Goal: Task Accomplishment & Management: Complete application form

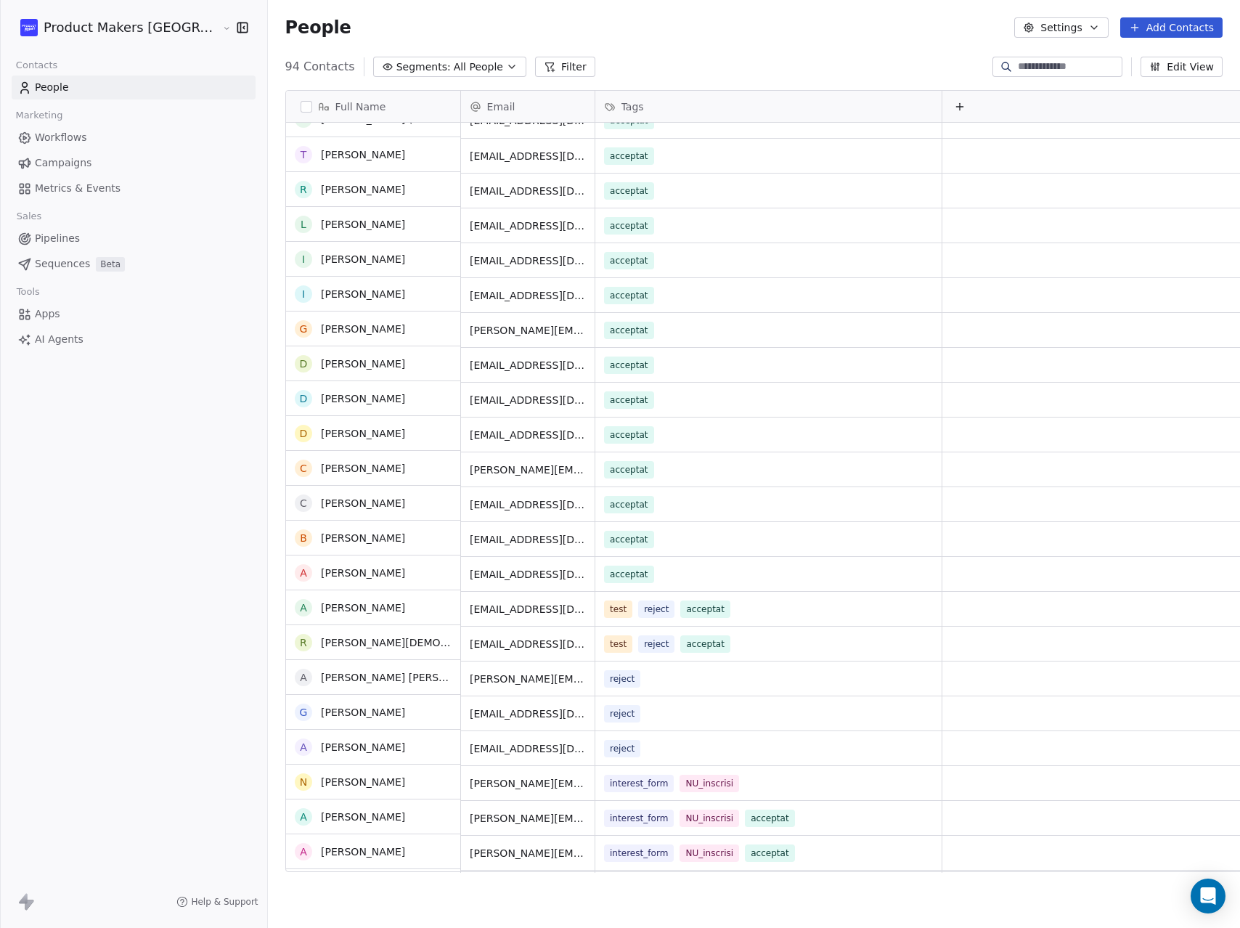
scroll to position [21, 0]
click at [65, 91] on span "People" at bounding box center [52, 87] width 34 height 15
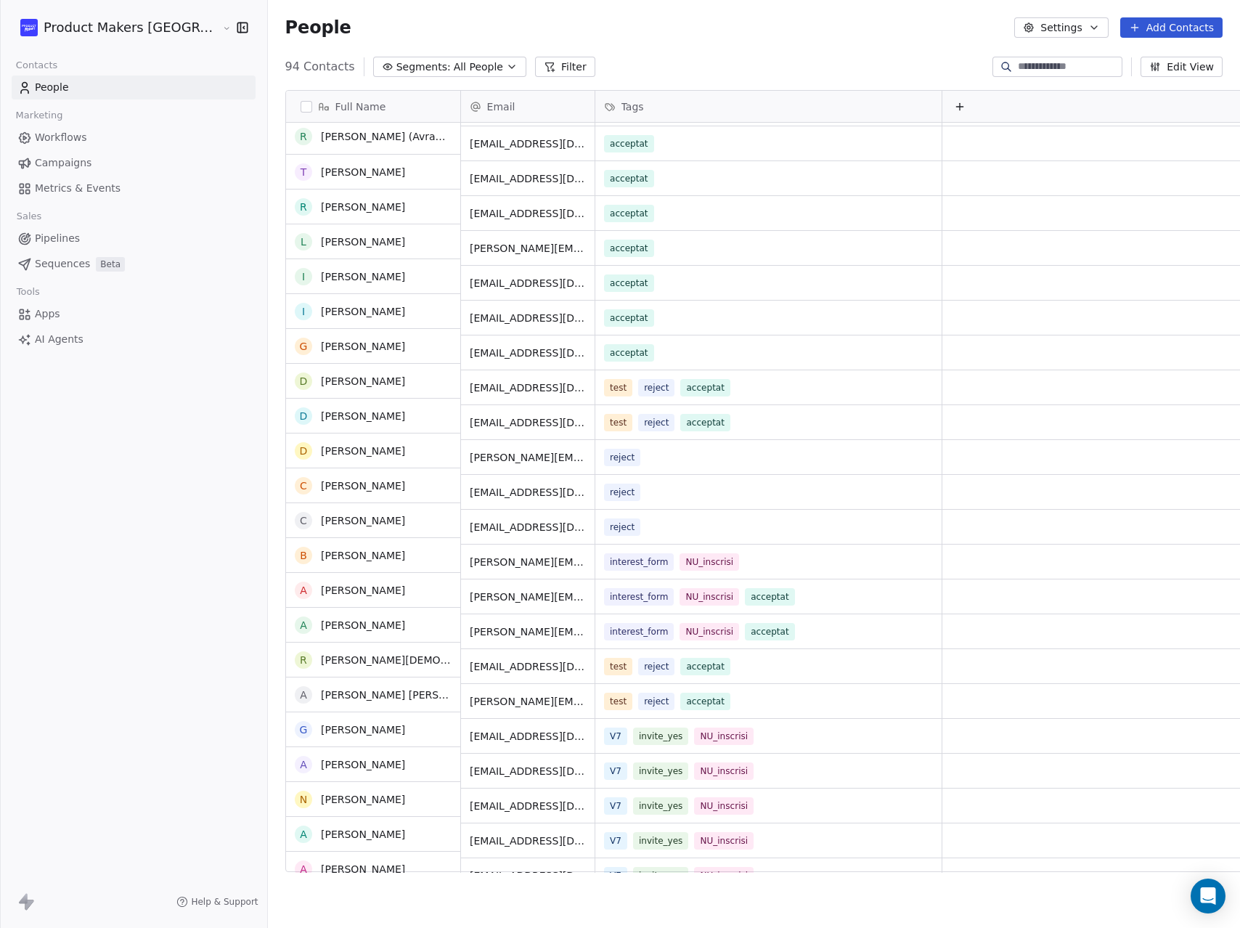
scroll to position [0, 0]
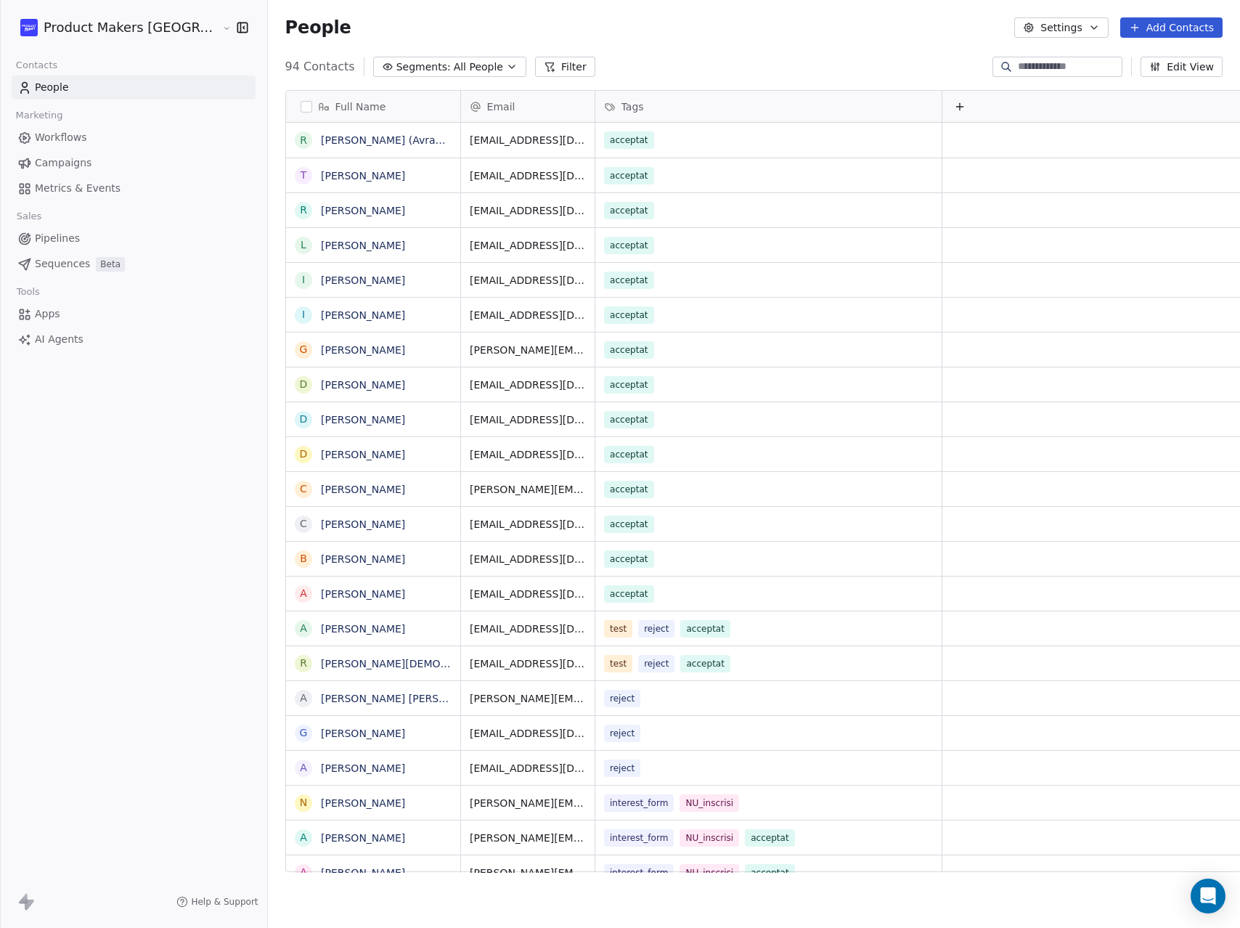
click at [454, 60] on span "All People" at bounding box center [478, 67] width 49 height 15
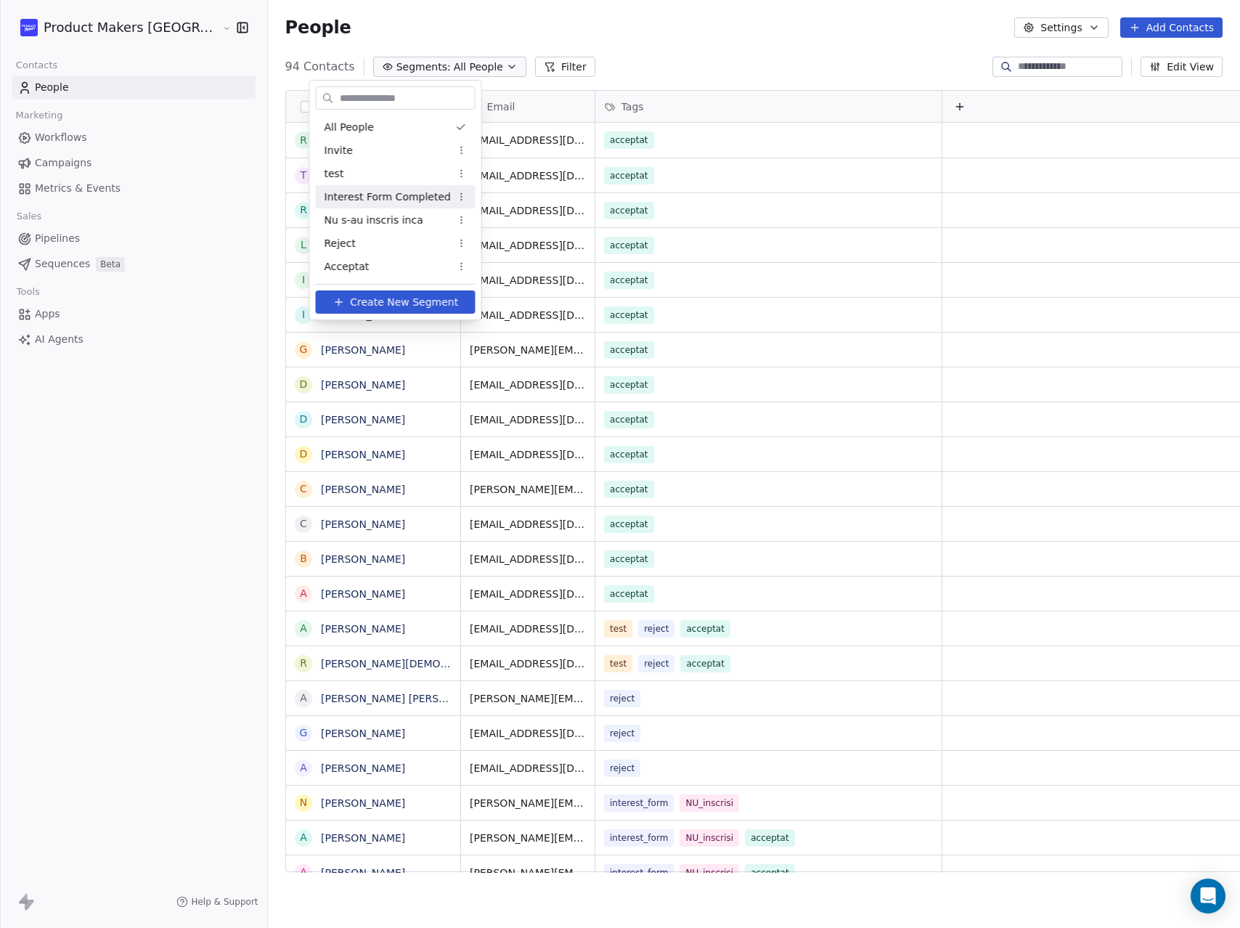
click at [569, 41] on html "Product Makers [GEOGRAPHIC_DATA] Contacts People Marketing Workflows Campaigns …" at bounding box center [620, 464] width 1240 height 928
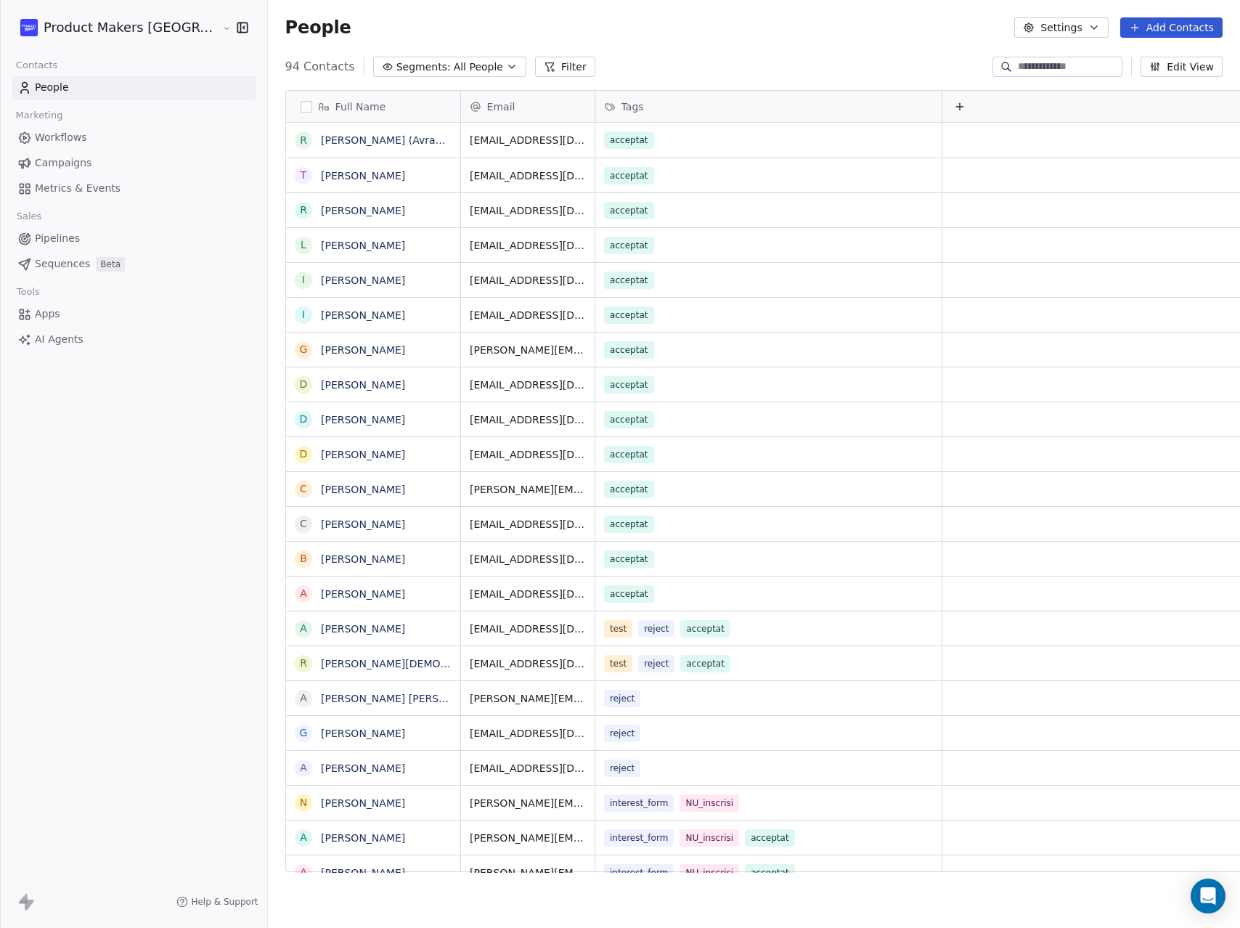
click at [1170, 33] on button "Add Contacts" at bounding box center [1171, 27] width 102 height 20
click at [1165, 81] on span "Import from CSV" at bounding box center [1168, 82] width 84 height 15
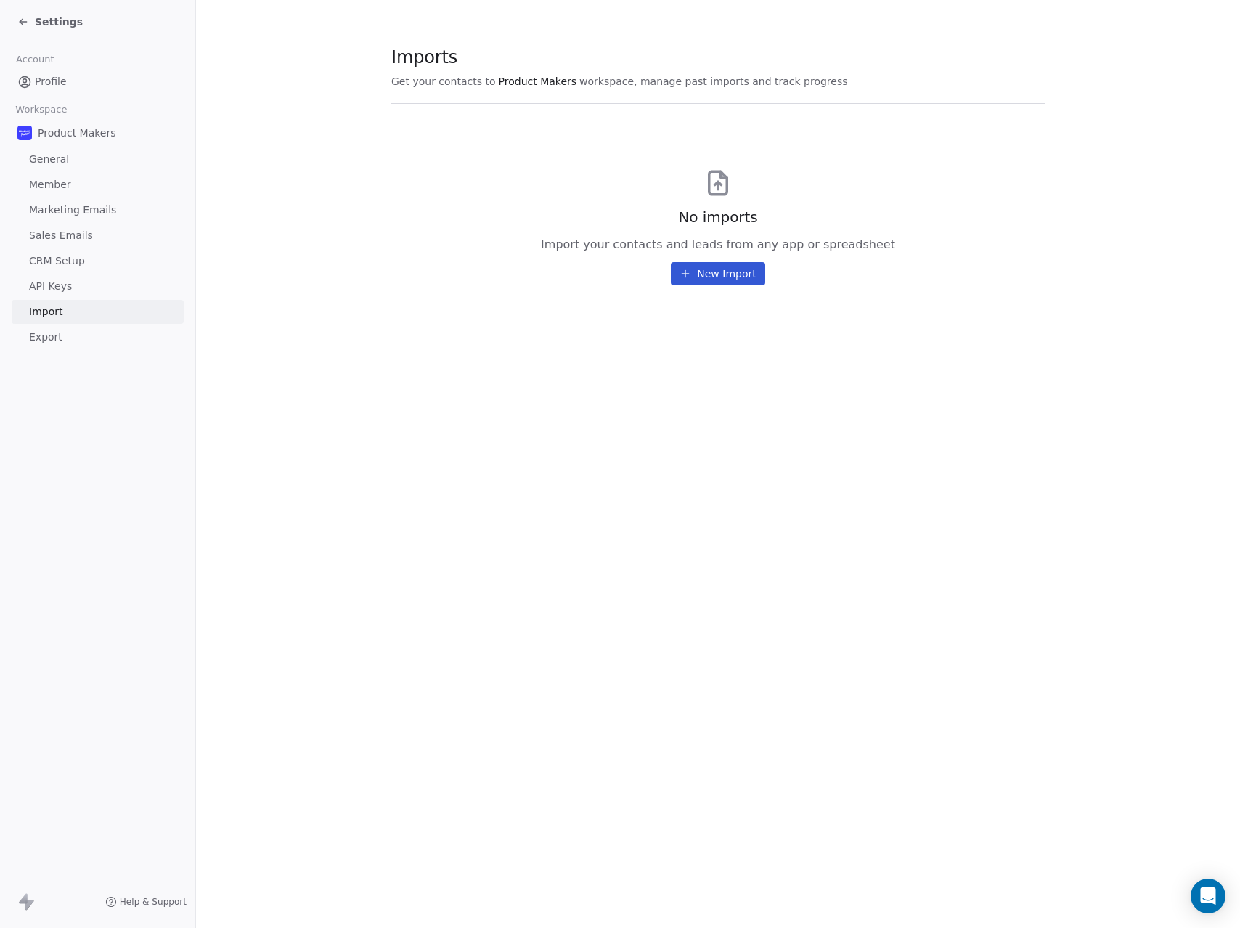
click at [737, 277] on button "New Import" at bounding box center [718, 273] width 94 height 23
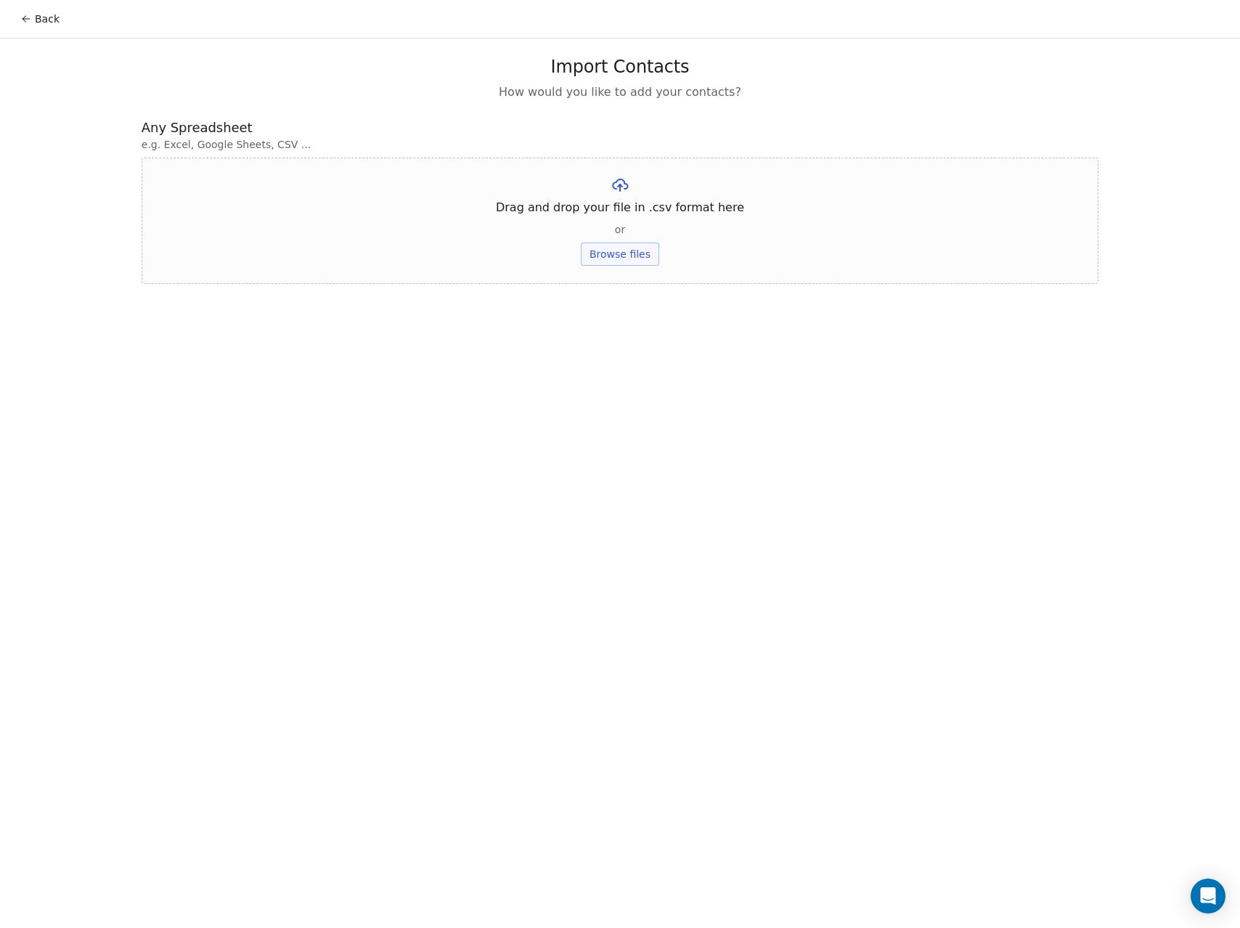
click at [640, 258] on button "Browse files" at bounding box center [620, 253] width 78 height 23
click at [627, 219] on button "Upload" at bounding box center [619, 213] width 53 height 23
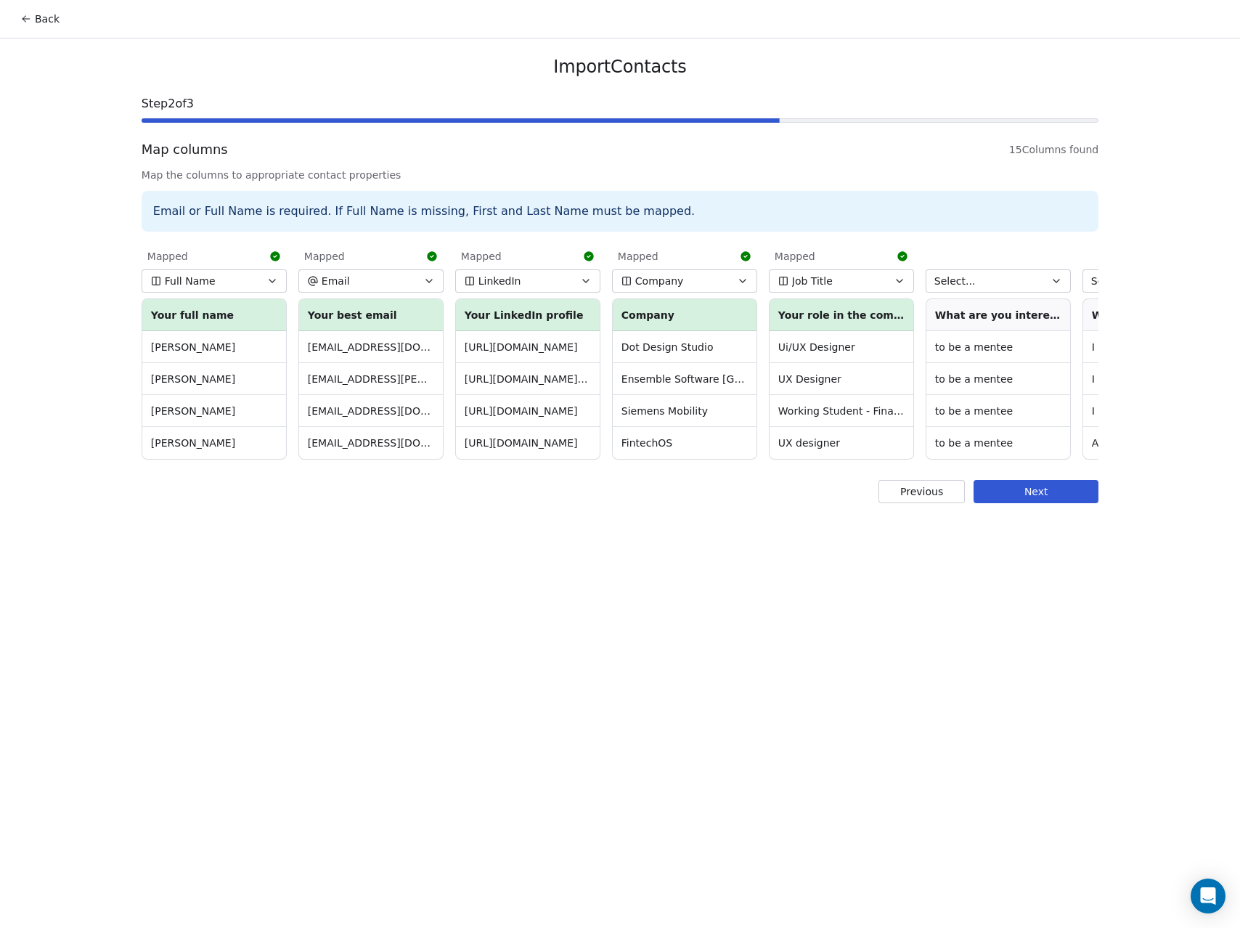
click at [1040, 493] on button "Next" at bounding box center [1036, 491] width 125 height 23
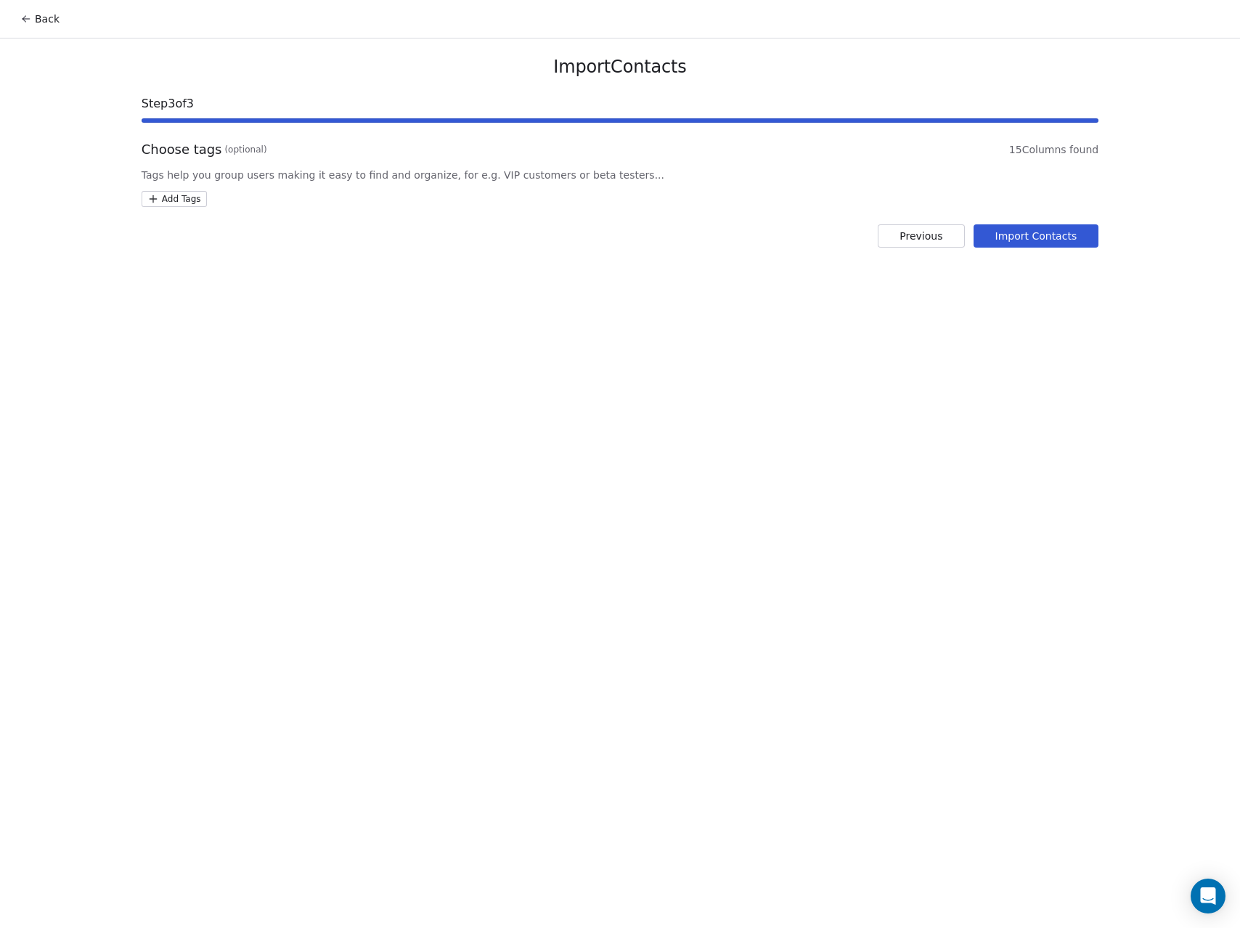
click at [173, 195] on html "Back Import Contacts Step 3 of 3 Choose tags (optional) 15 Columns found Tags h…" at bounding box center [620, 464] width 1240 height 928
click at [211, 232] on input "**********" at bounding box center [226, 232] width 152 height 16
type input "**********"
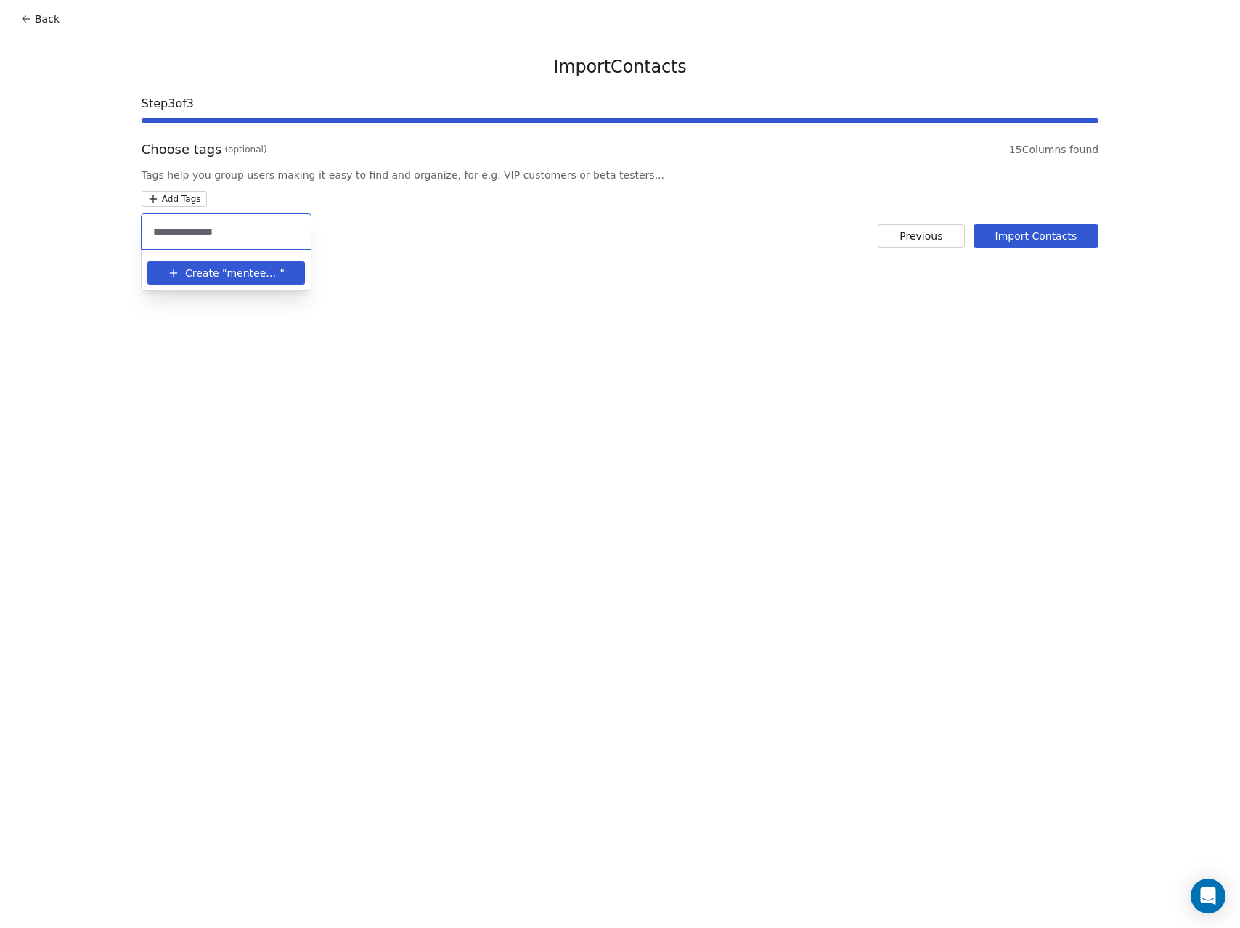
click at [194, 276] on span "Create "" at bounding box center [205, 273] width 41 height 15
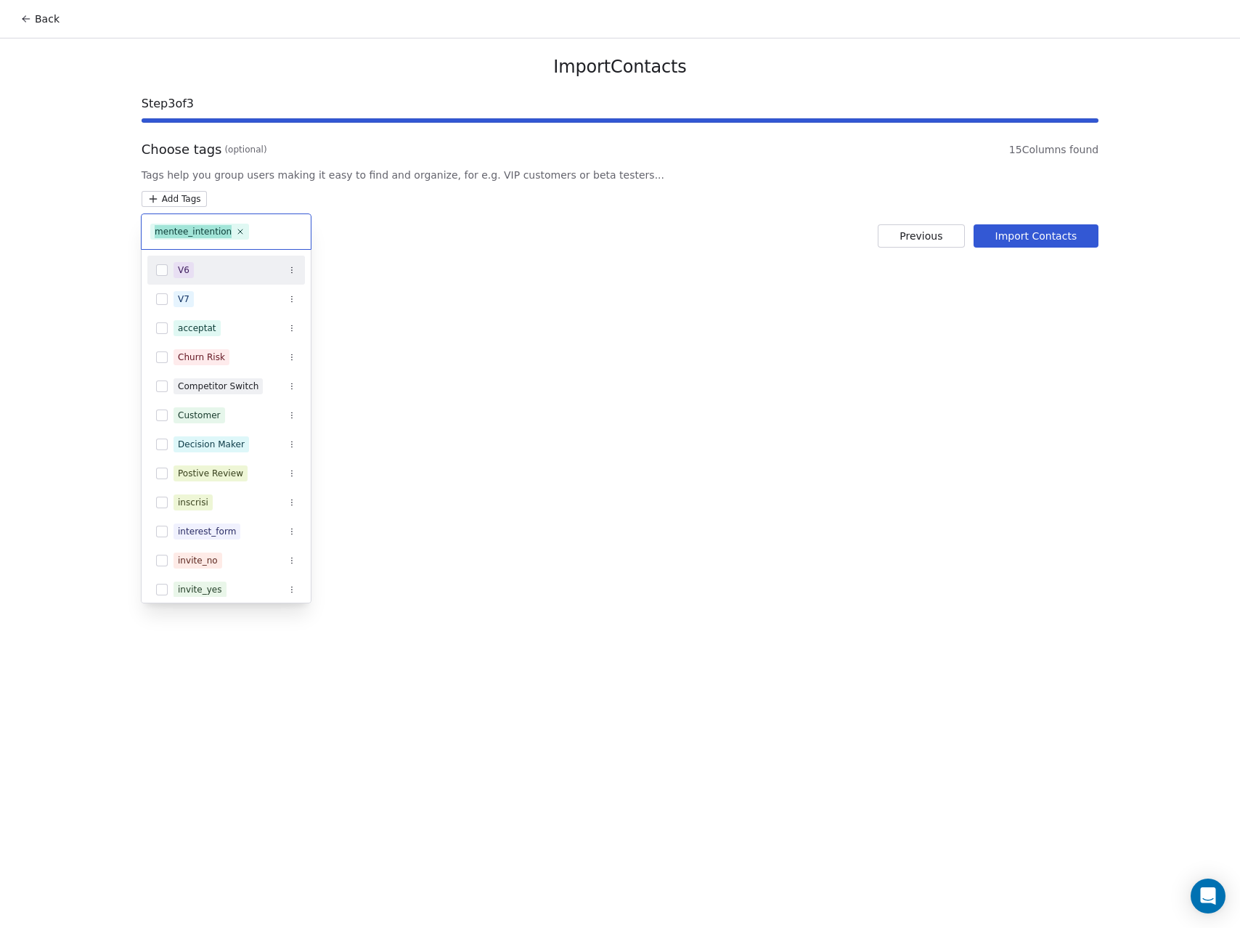
drag, startPoint x: 167, startPoint y: 229, endPoint x: 594, endPoint y: 201, distance: 427.8
click at [594, 201] on html "Back Import Contacts Step 3 of 3 Choose tags (optional) 15 Columns found Tags h…" at bounding box center [620, 464] width 1240 height 928
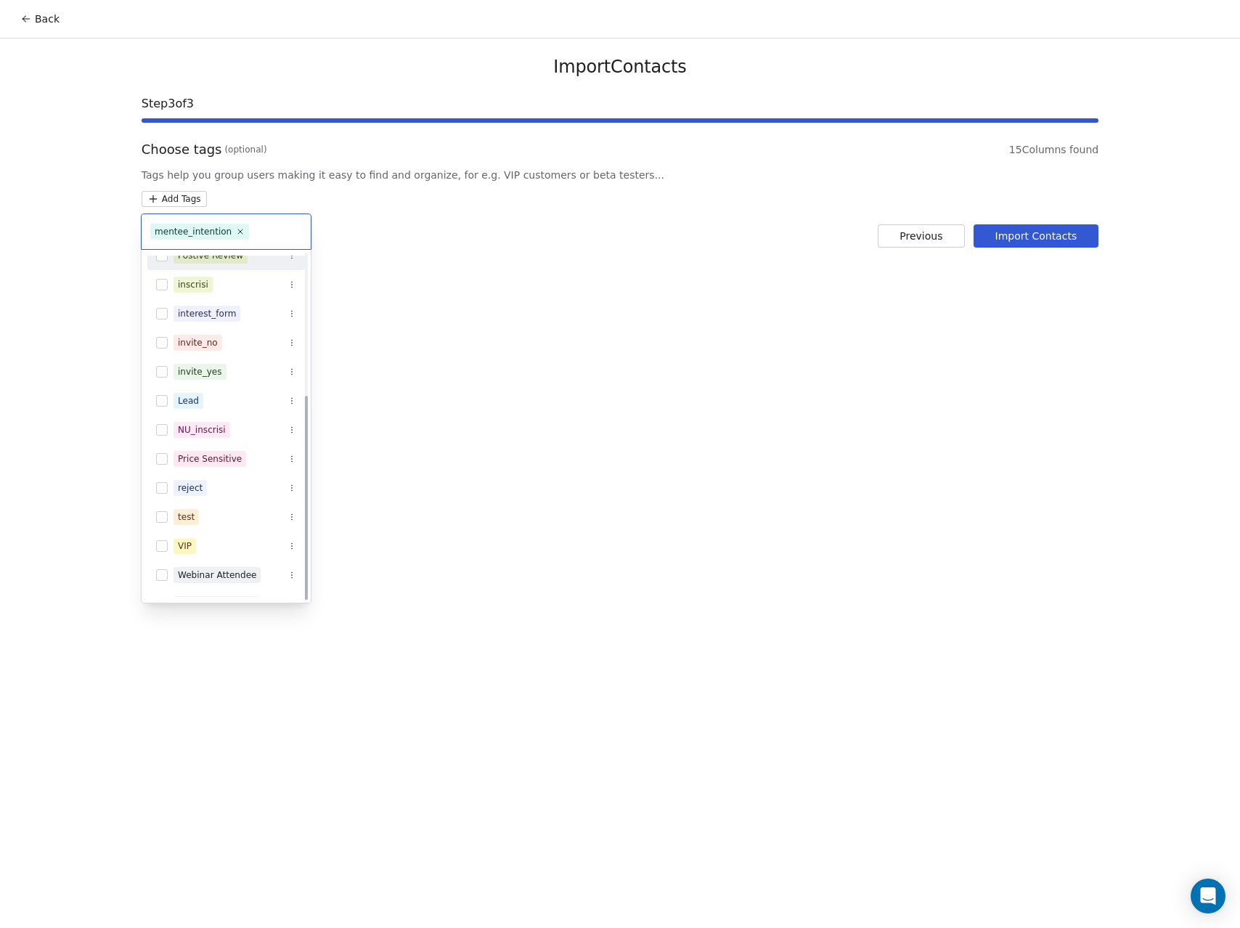
scroll to position [240, 0]
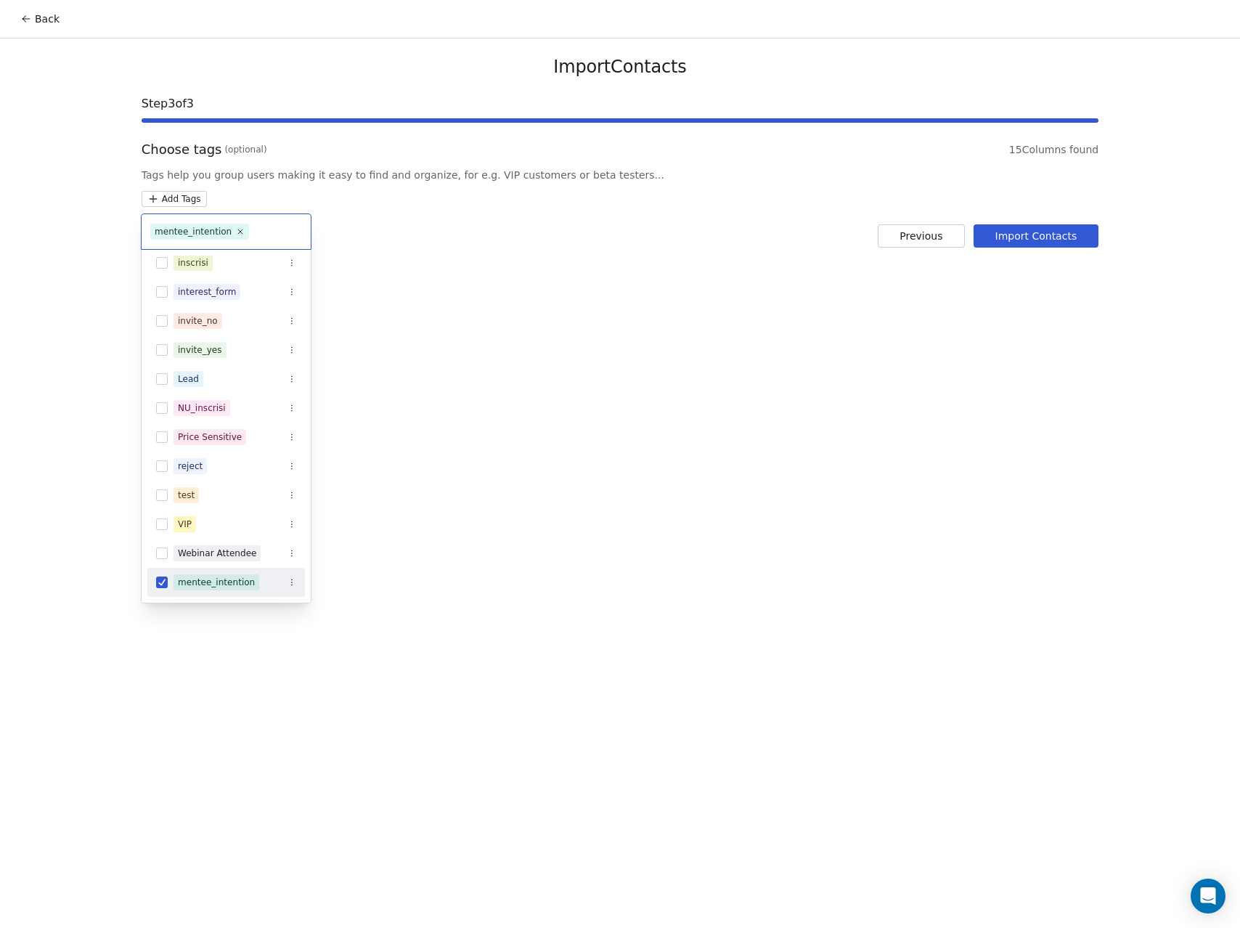
click at [290, 586] on button "Suggestions" at bounding box center [292, 582] width 15 height 15
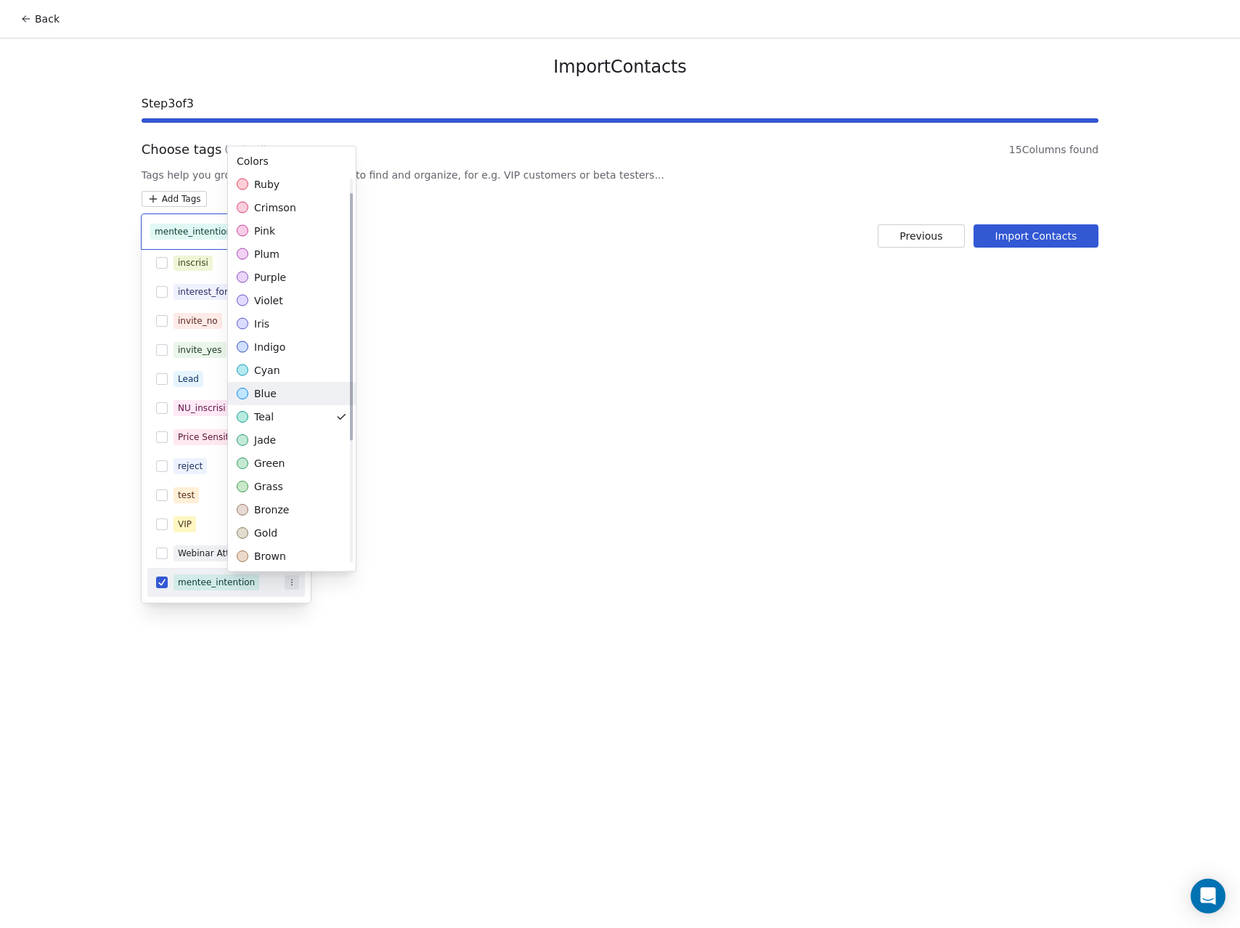
scroll to position [214, 0]
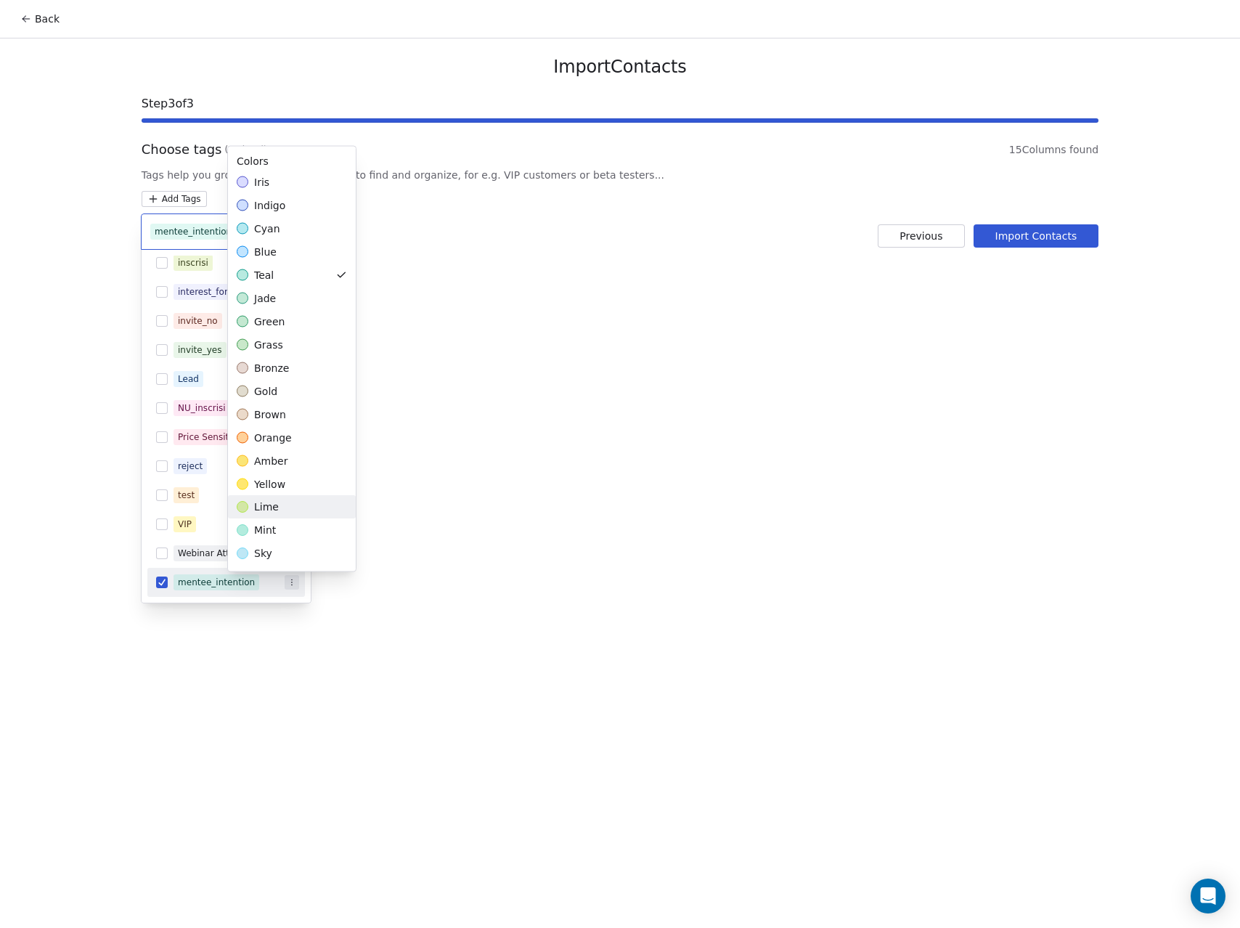
click at [278, 508] on div "lime" at bounding box center [292, 507] width 128 height 23
click at [290, 467] on div "amber" at bounding box center [292, 460] width 128 height 23
click at [292, 445] on div "orange" at bounding box center [292, 437] width 128 height 23
click at [388, 606] on html "Back Import Contacts Step 3 of 3 Choose tags (optional) 15 Columns found Tags h…" at bounding box center [620, 464] width 1240 height 928
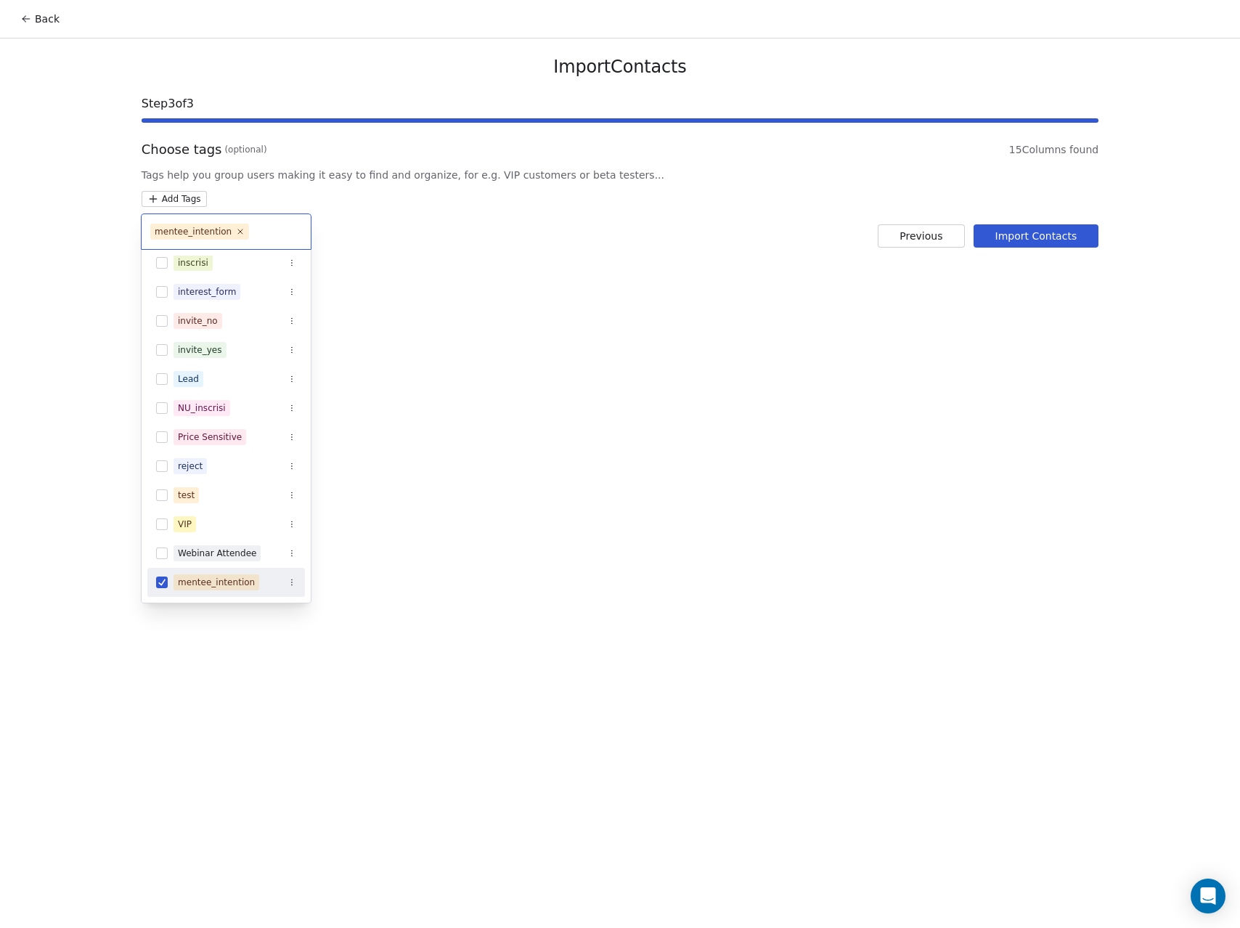
click at [404, 555] on html "Back Import Contacts Step 3 of 3 Choose tags (optional) 15 Columns found Tags h…" at bounding box center [620, 464] width 1240 height 928
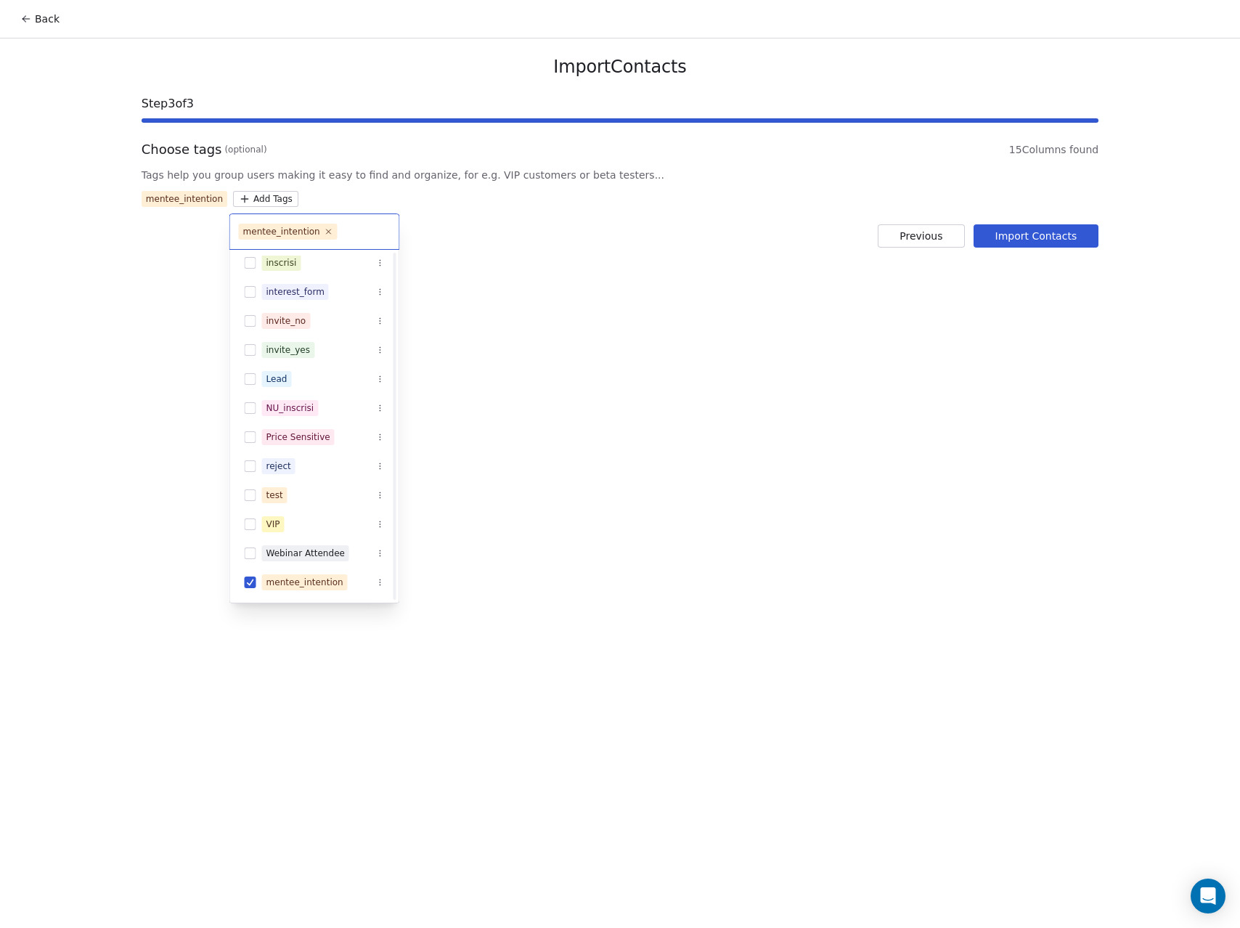
scroll to position [211, 0]
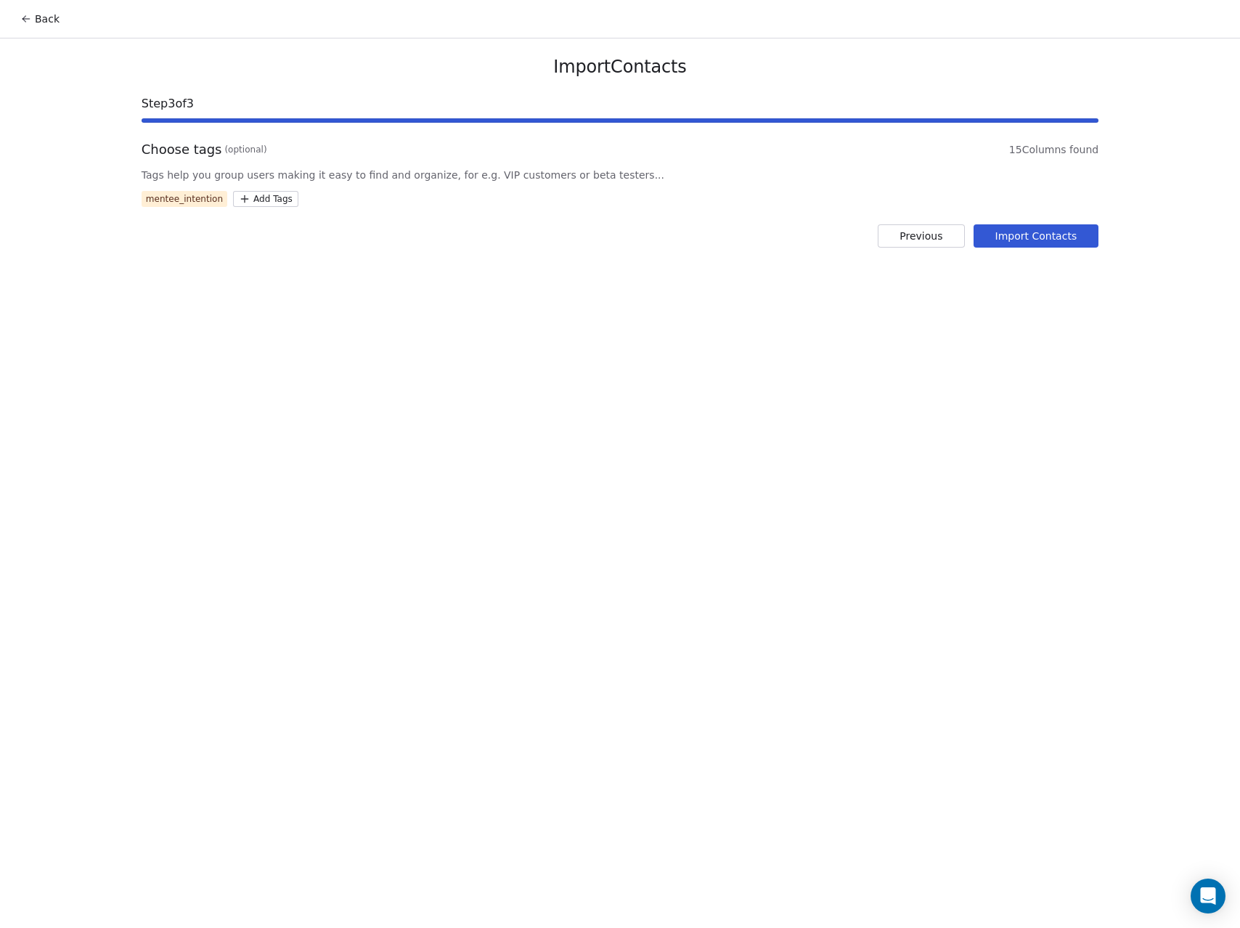
click at [1026, 235] on button "Import Contacts" at bounding box center [1037, 235] width 126 height 23
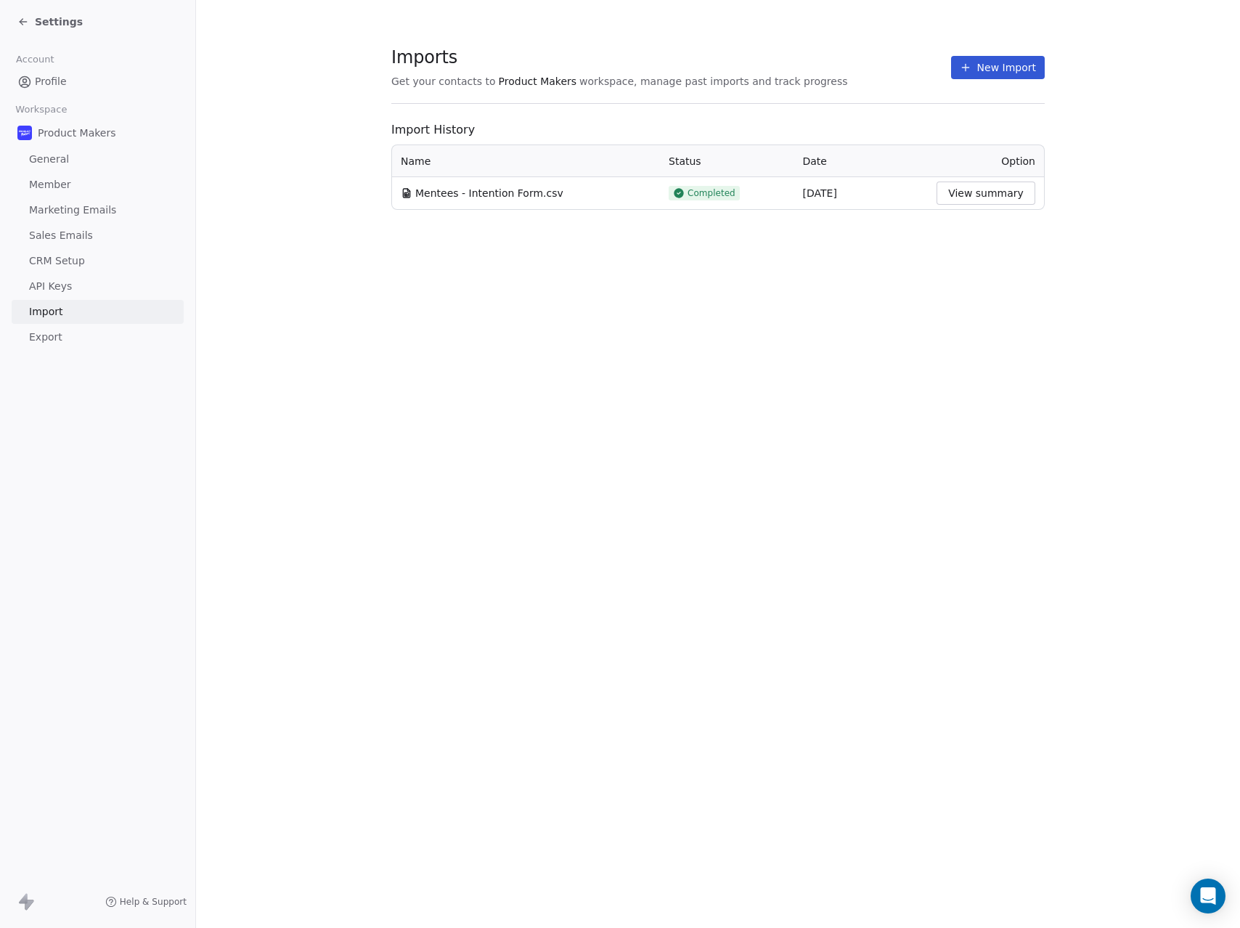
click at [25, 24] on icon at bounding box center [23, 22] width 12 height 12
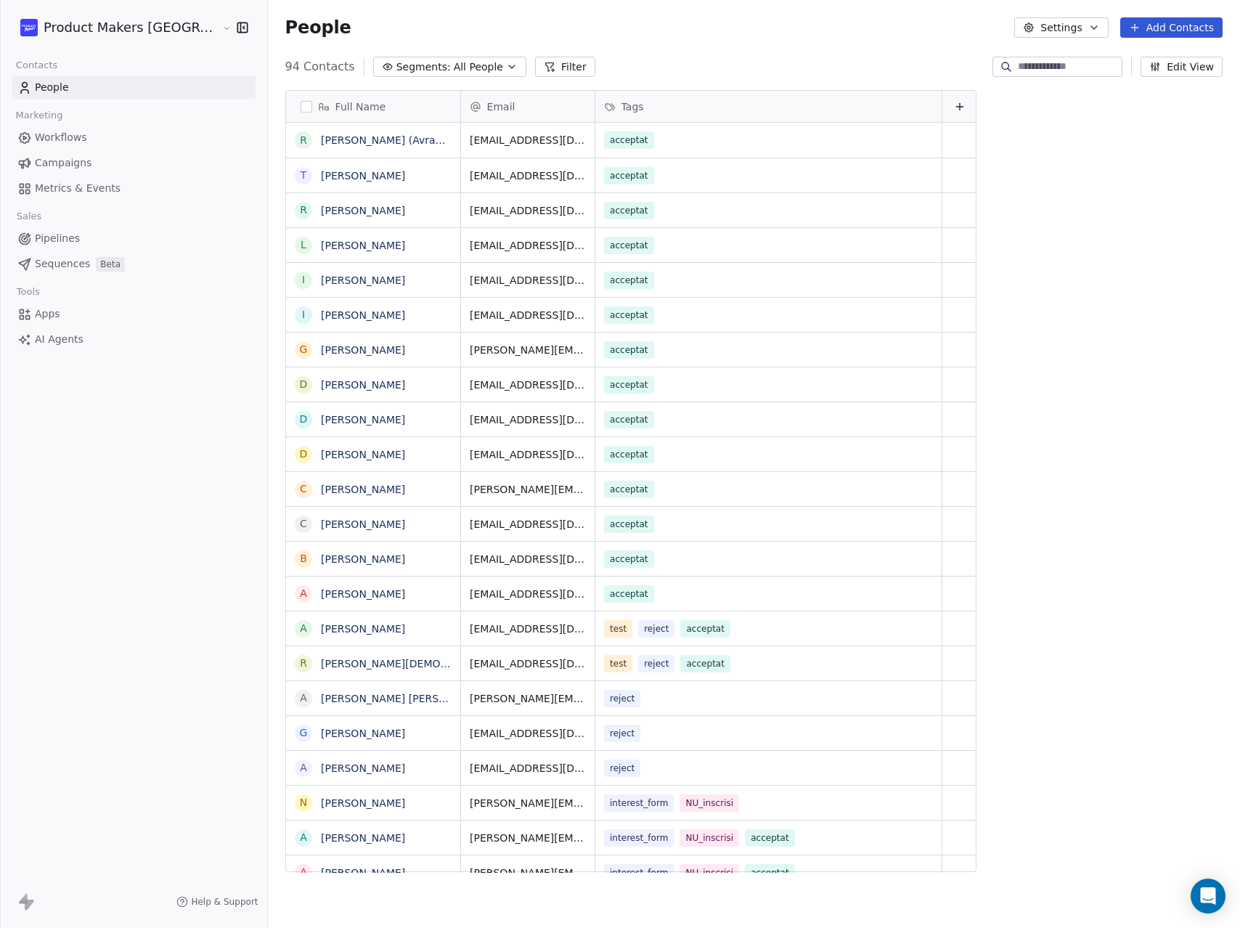
scroll to position [806, 1022]
click at [81, 161] on span "Campaigns" at bounding box center [63, 162] width 57 height 15
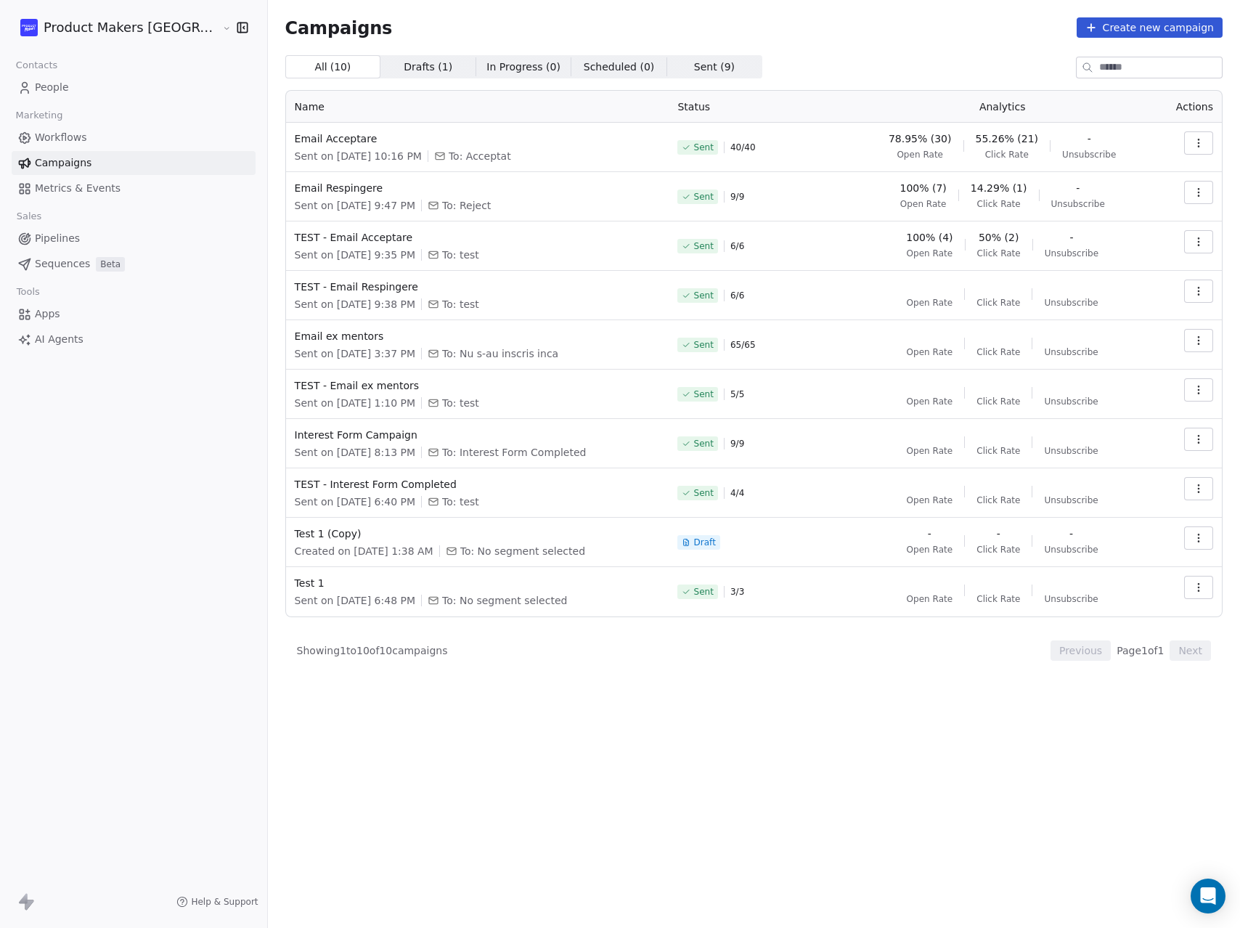
click at [1163, 31] on button "Create new campaign" at bounding box center [1150, 27] width 146 height 20
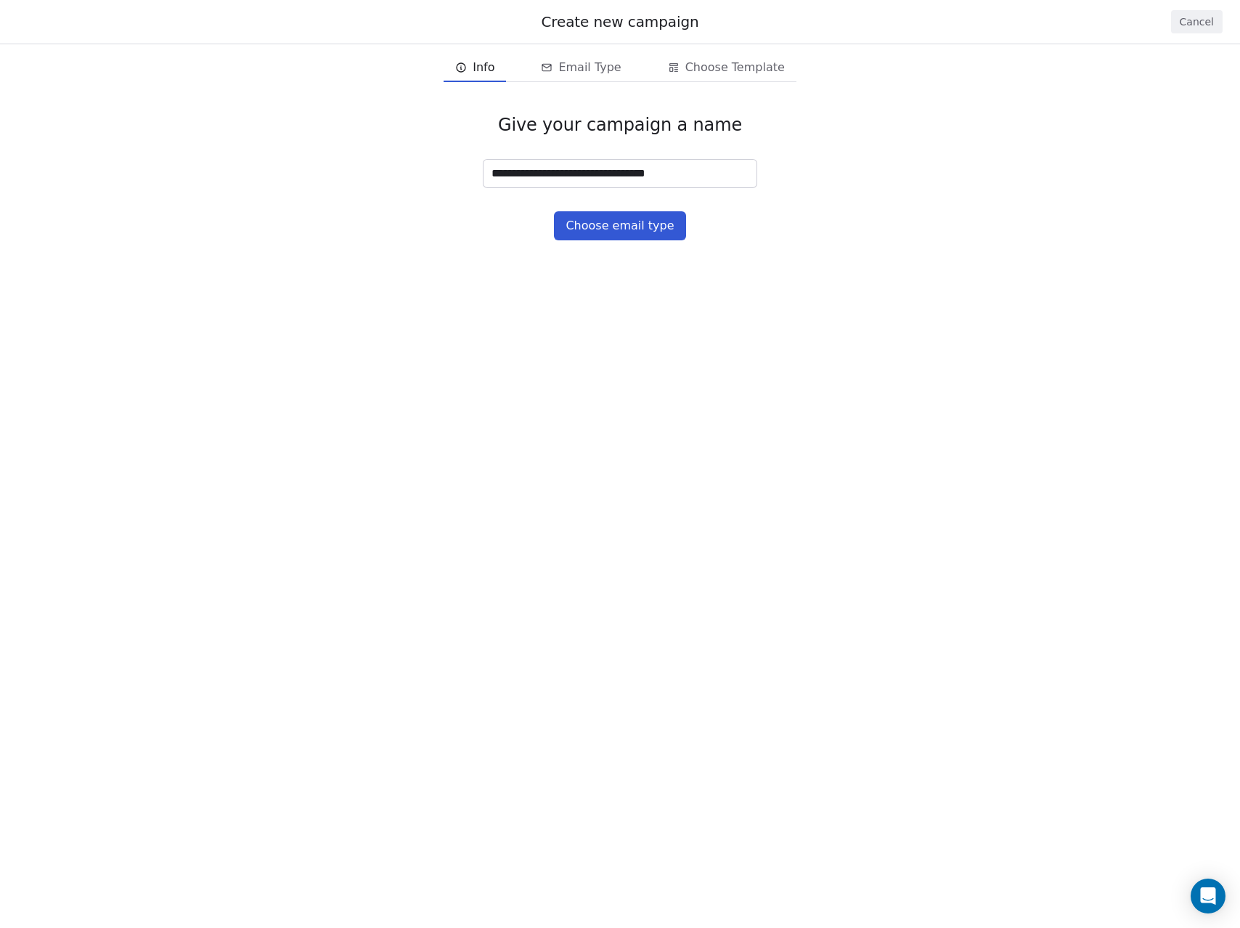
type input "**********"
click at [653, 231] on button "Choose email type" at bounding box center [619, 225] width 131 height 29
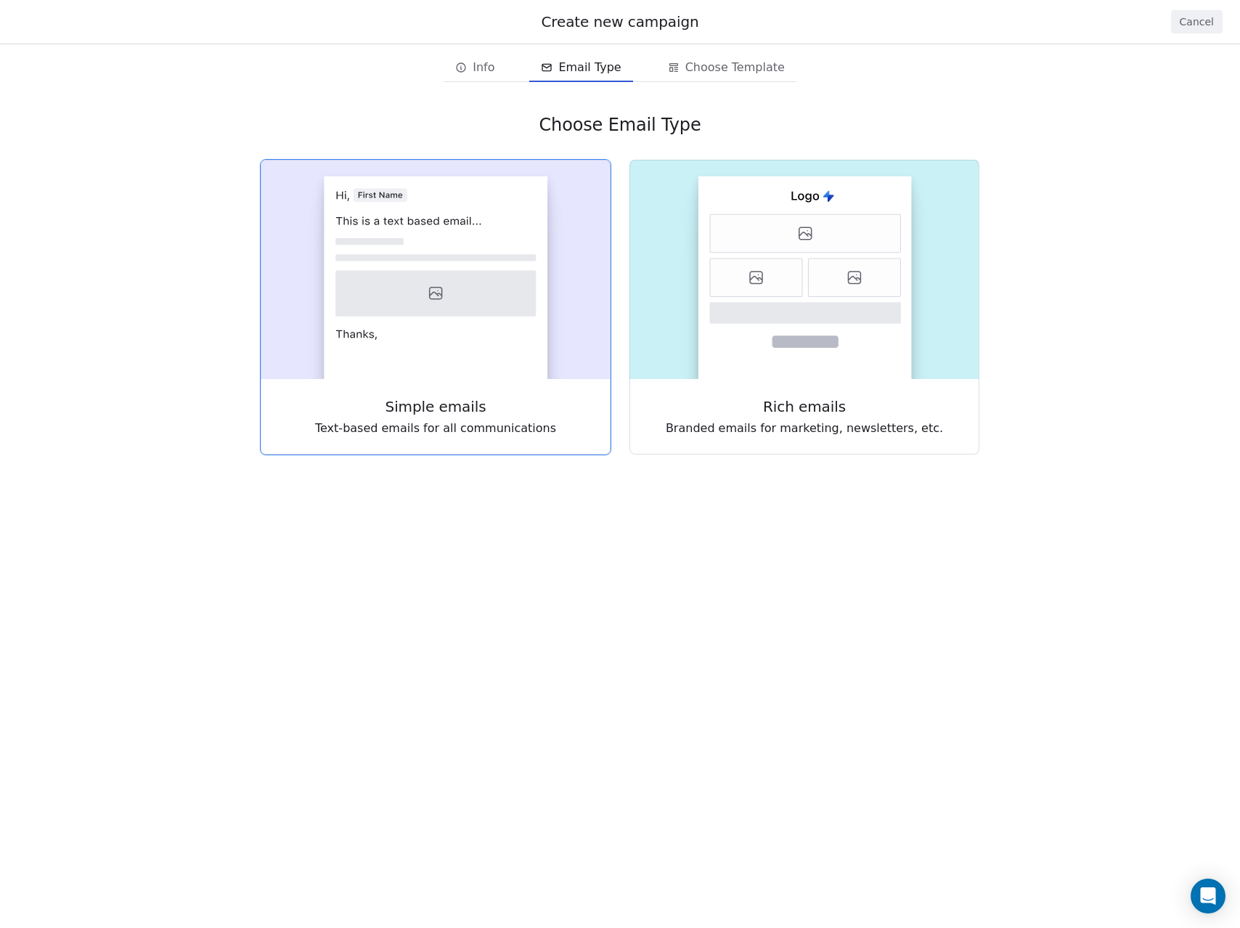
click at [465, 327] on rect at bounding box center [436, 277] width 224 height 203
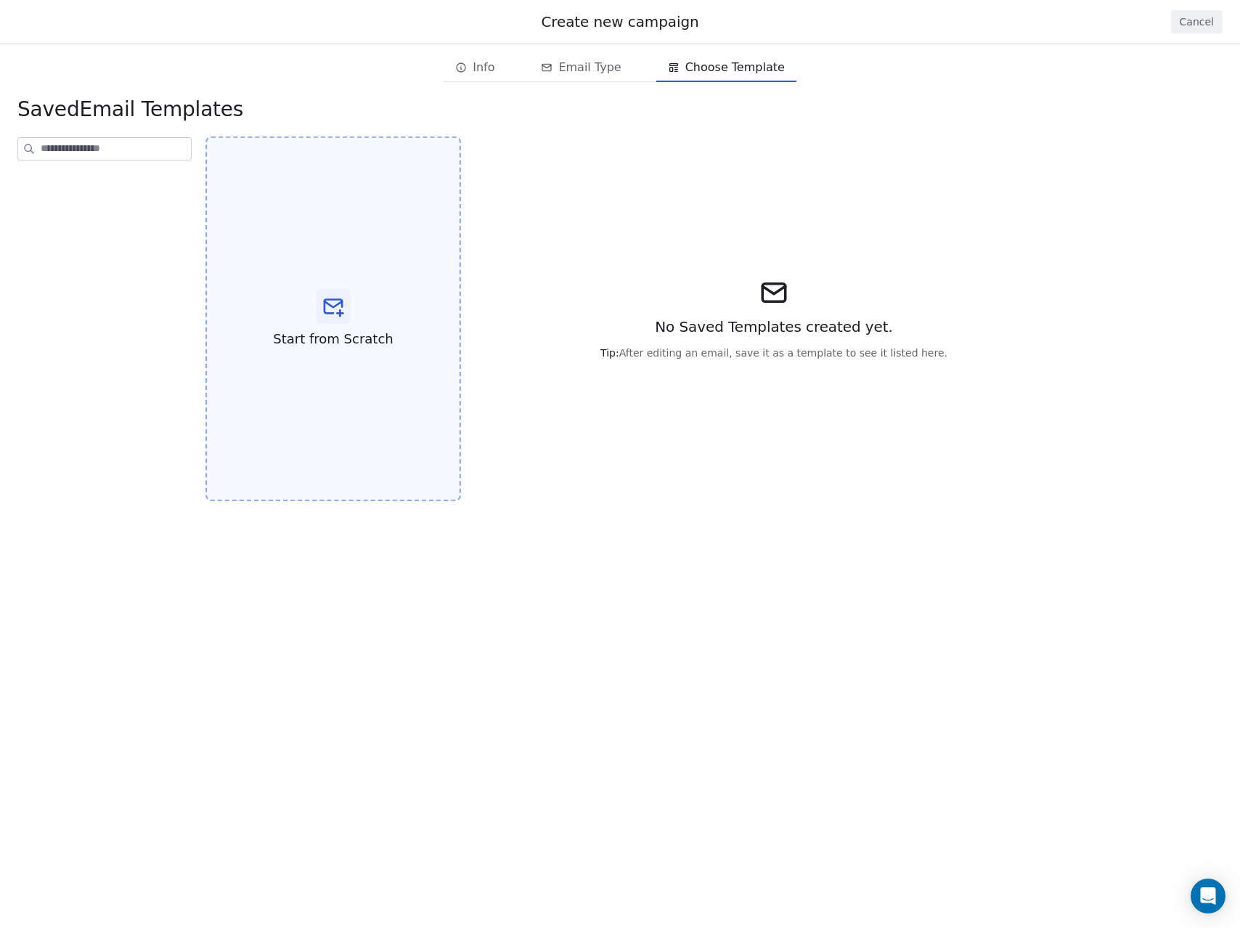
click at [336, 249] on div "Start from Scratch" at bounding box center [333, 318] width 256 height 365
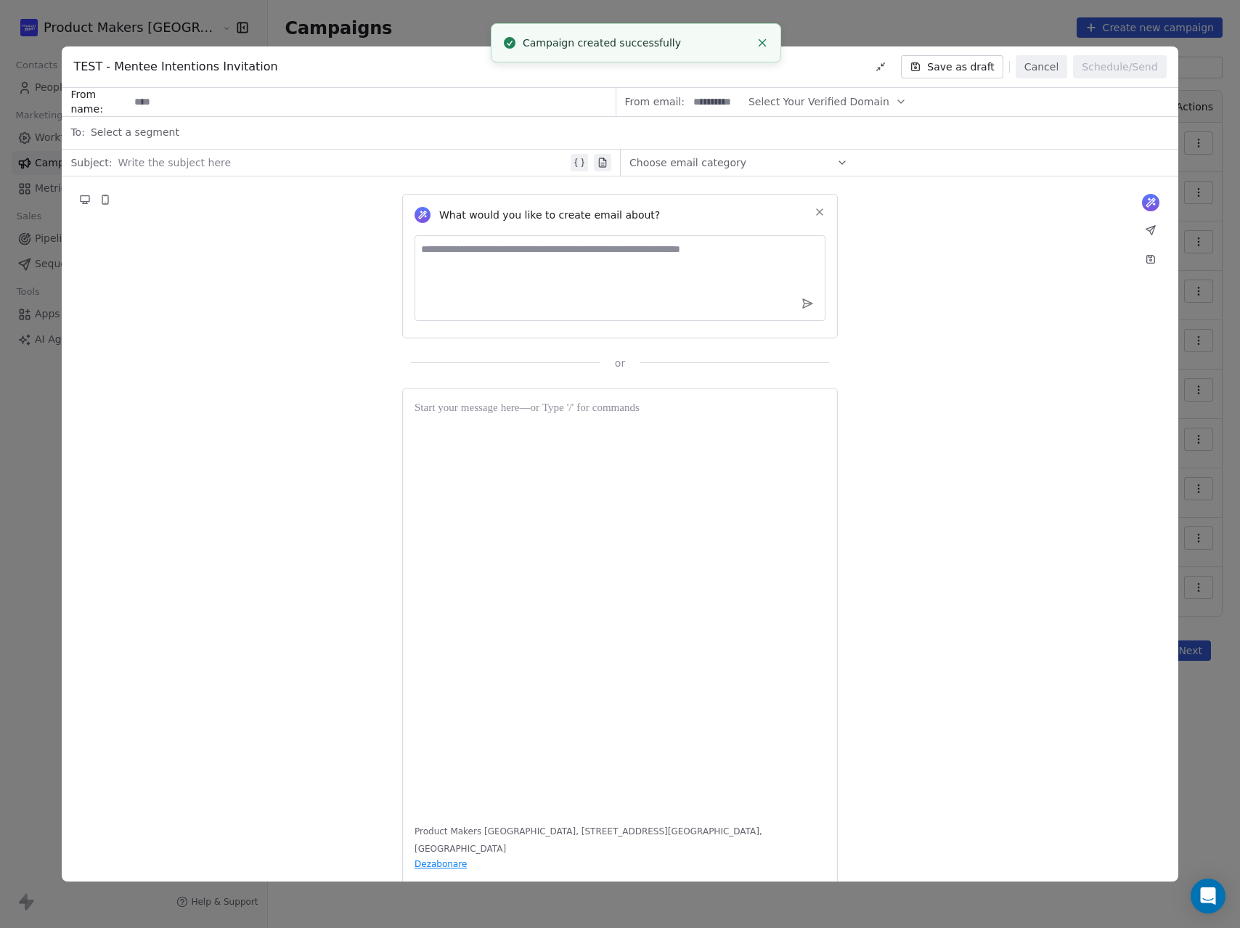
click at [484, 97] on input at bounding box center [371, 102] width 485 height 27
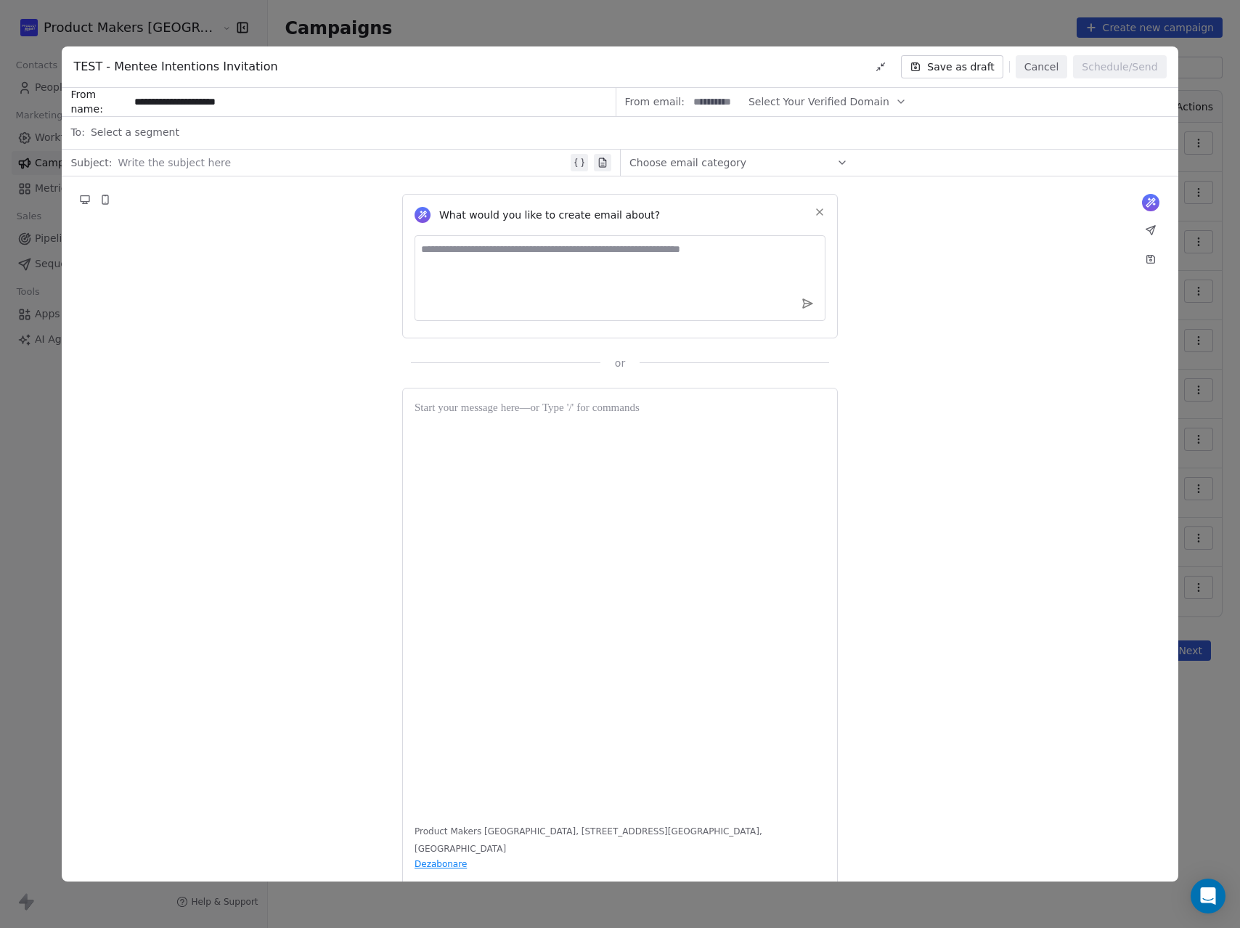
type input "**********"
click at [731, 95] on input at bounding box center [716, 102] width 57 height 27
type input "*****"
click at [851, 97] on span "Select Your Verified Domain" at bounding box center [819, 101] width 141 height 15
click at [839, 140] on span "@[DOMAIN_NAME]" at bounding box center [818, 137] width 118 height 15
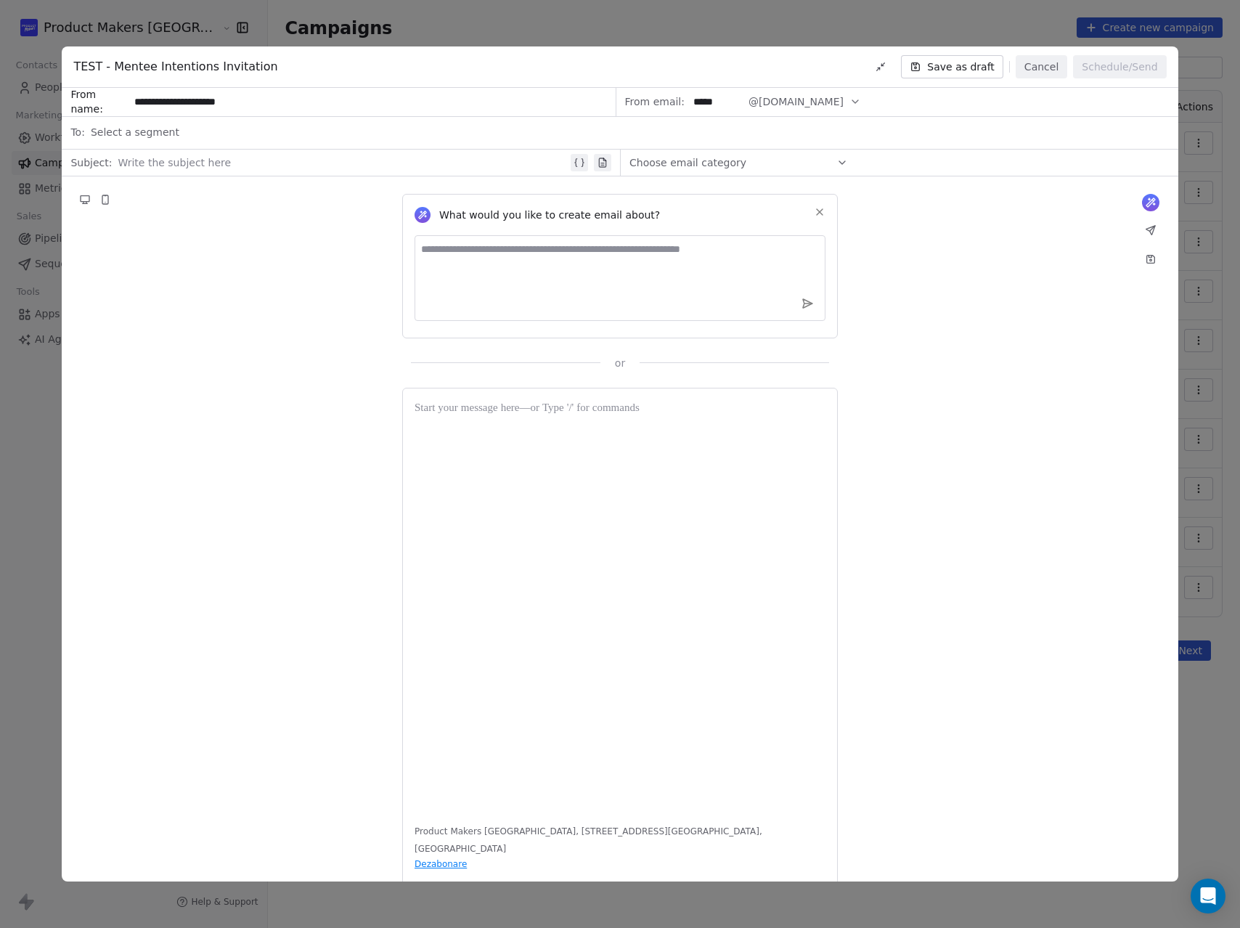
click at [301, 138] on div "Select a segment" at bounding box center [630, 132] width 1079 height 32
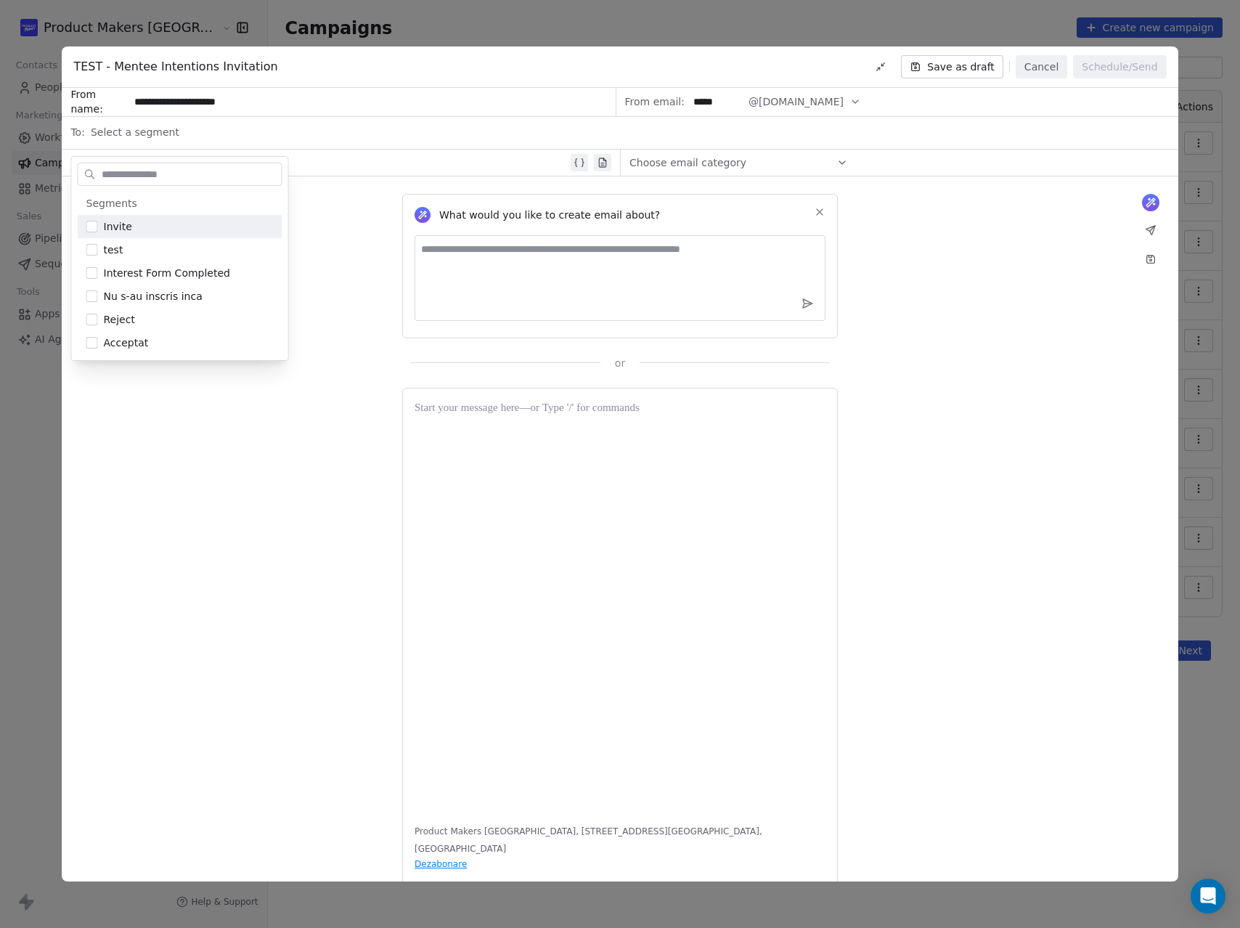
click at [355, 216] on div "What would you like to create email about? or" at bounding box center [620, 273] width 1116 height 194
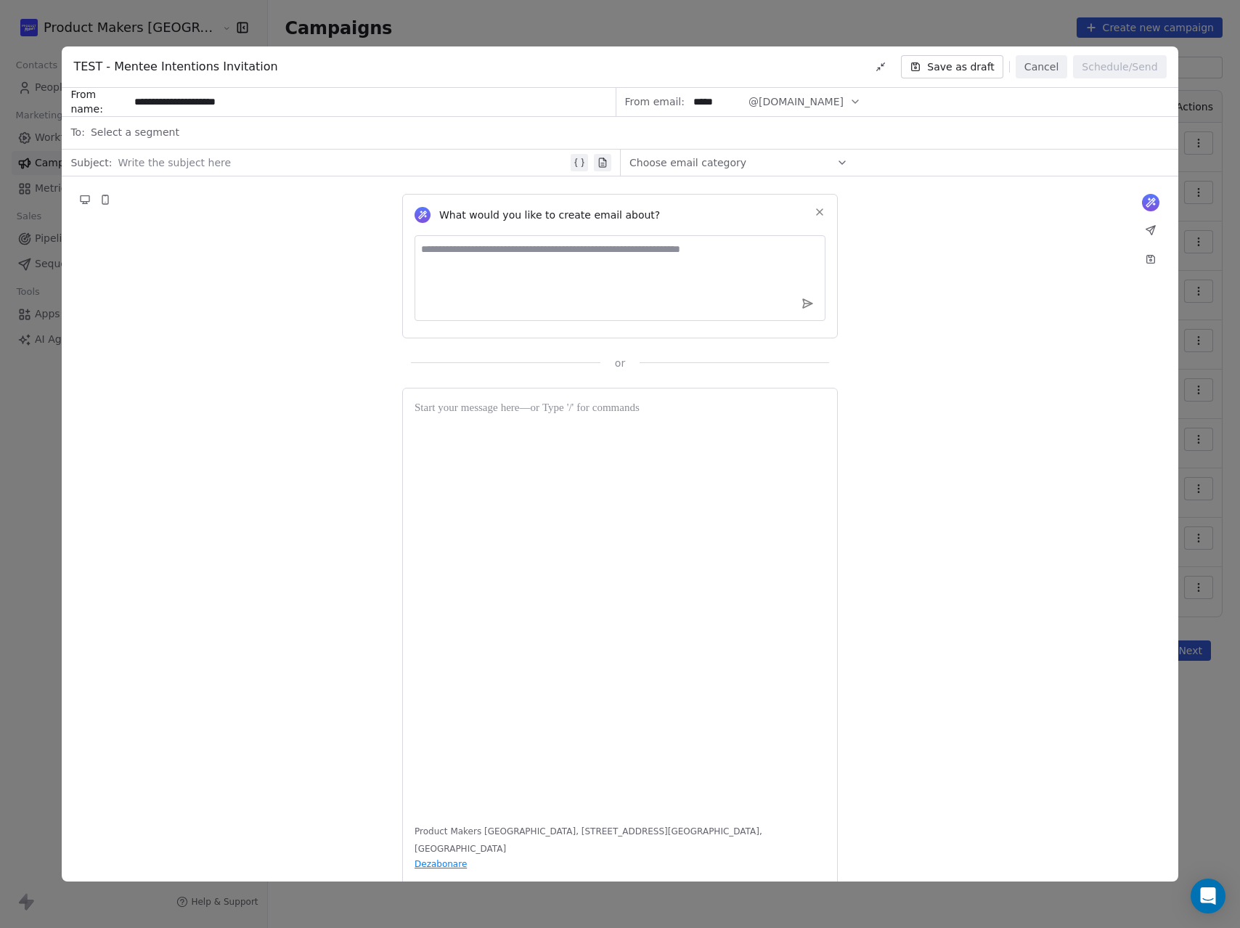
click at [295, 168] on div at bounding box center [343, 162] width 450 height 17
click at [969, 68] on button "Save as draft" at bounding box center [952, 66] width 102 height 23
click at [1034, 69] on button "Cancel" at bounding box center [1042, 66] width 52 height 23
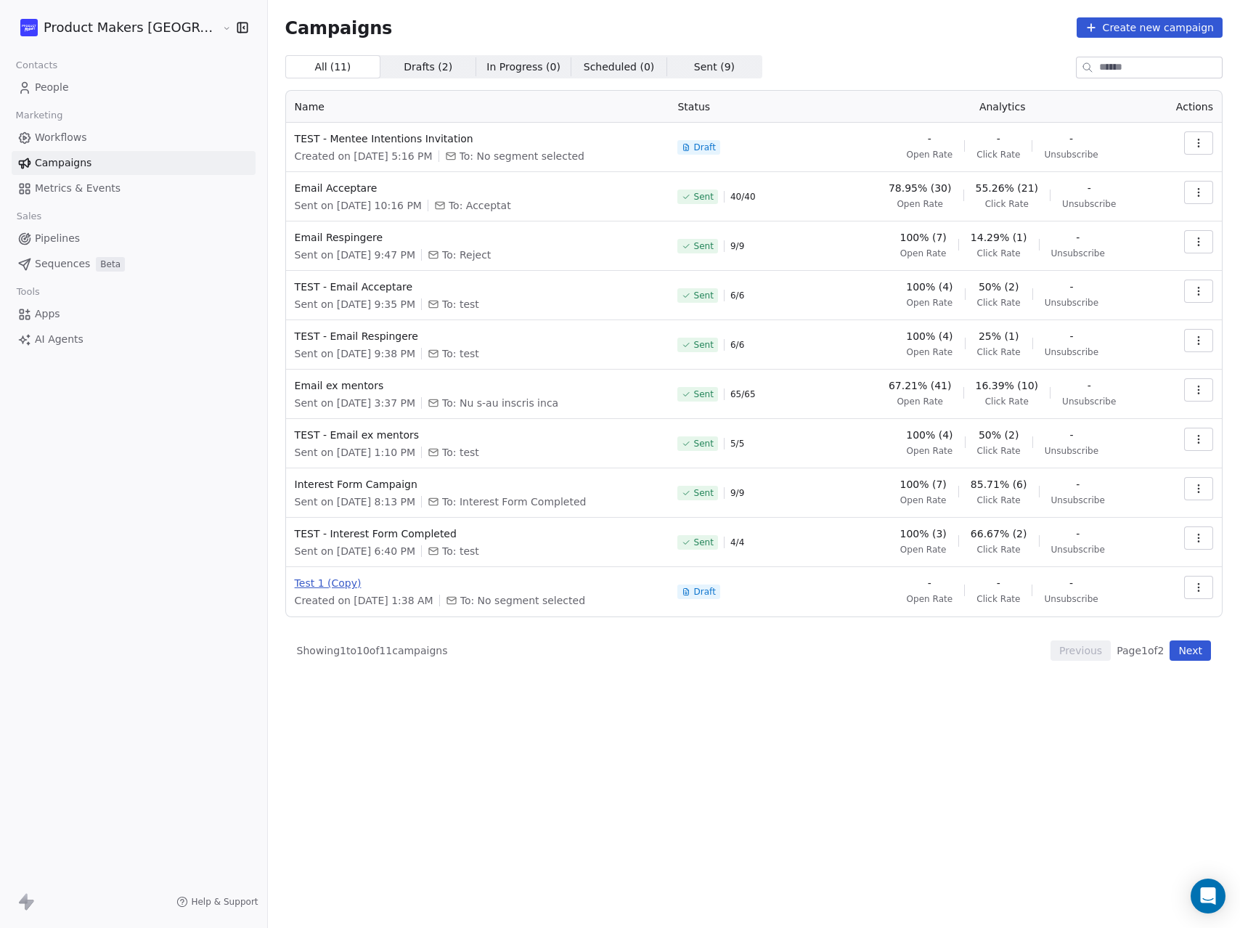
click at [295, 586] on span "Test 1 (Copy)" at bounding box center [478, 583] width 366 height 15
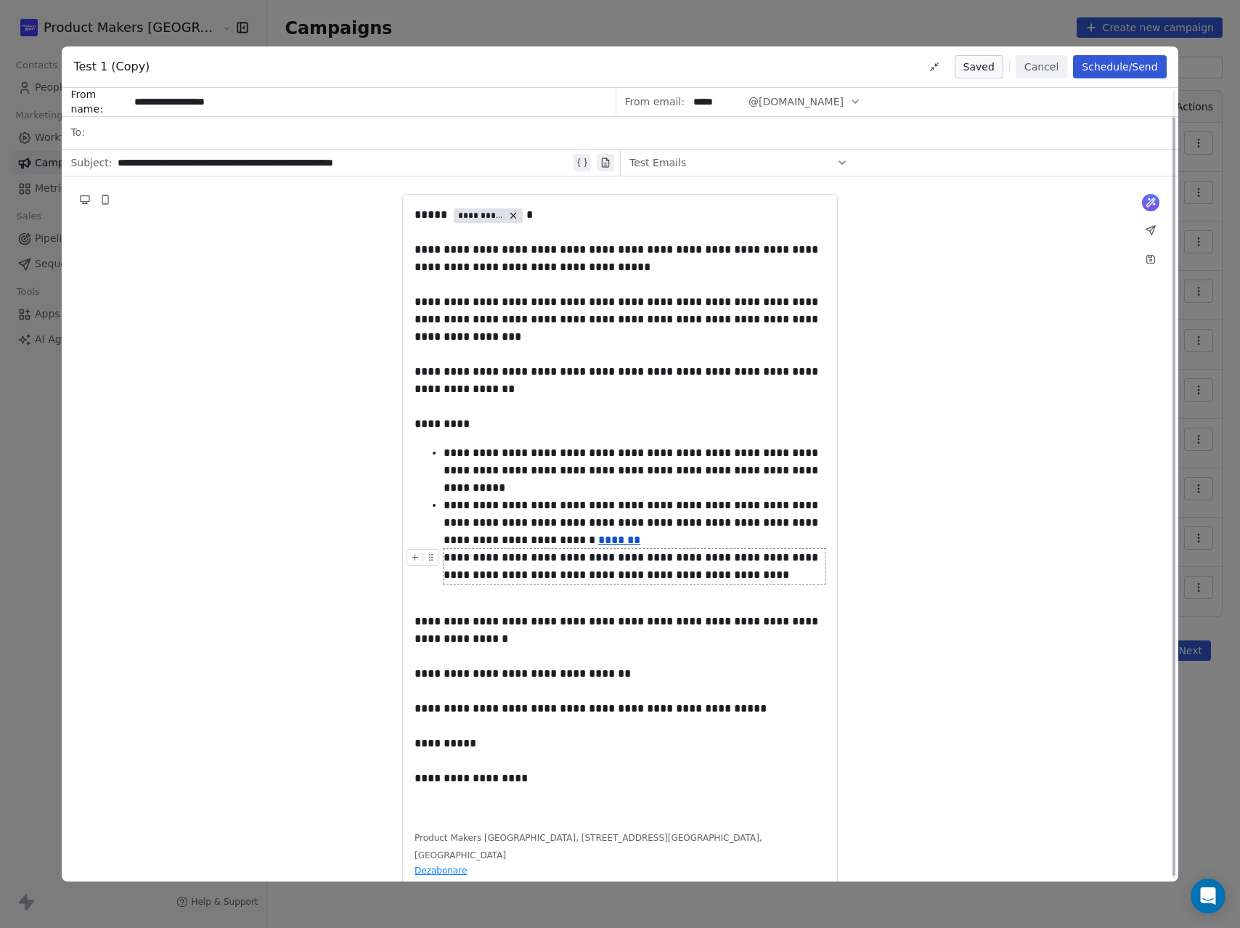
scroll to position [30, 0]
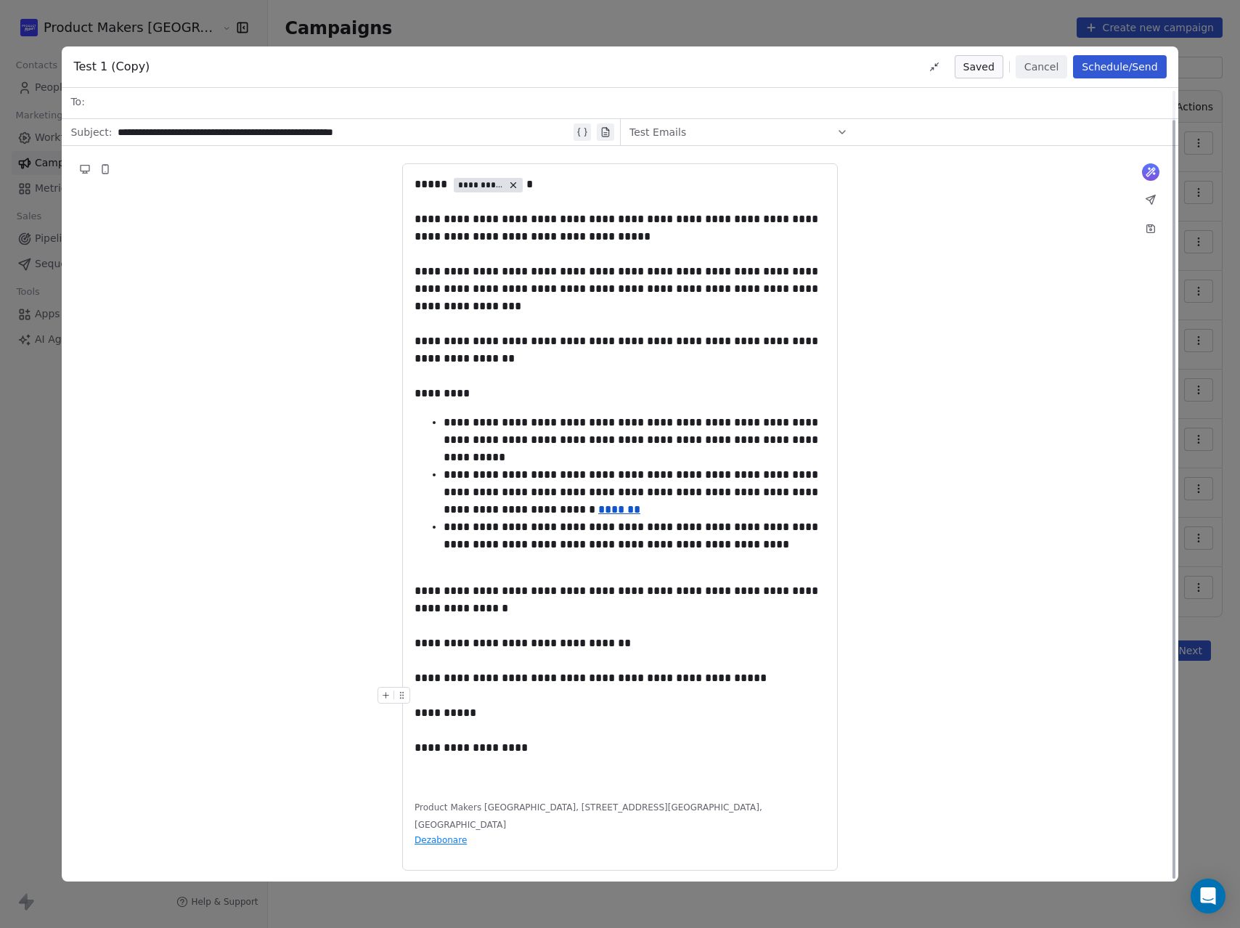
click at [638, 687] on div at bounding box center [620, 695] width 411 height 17
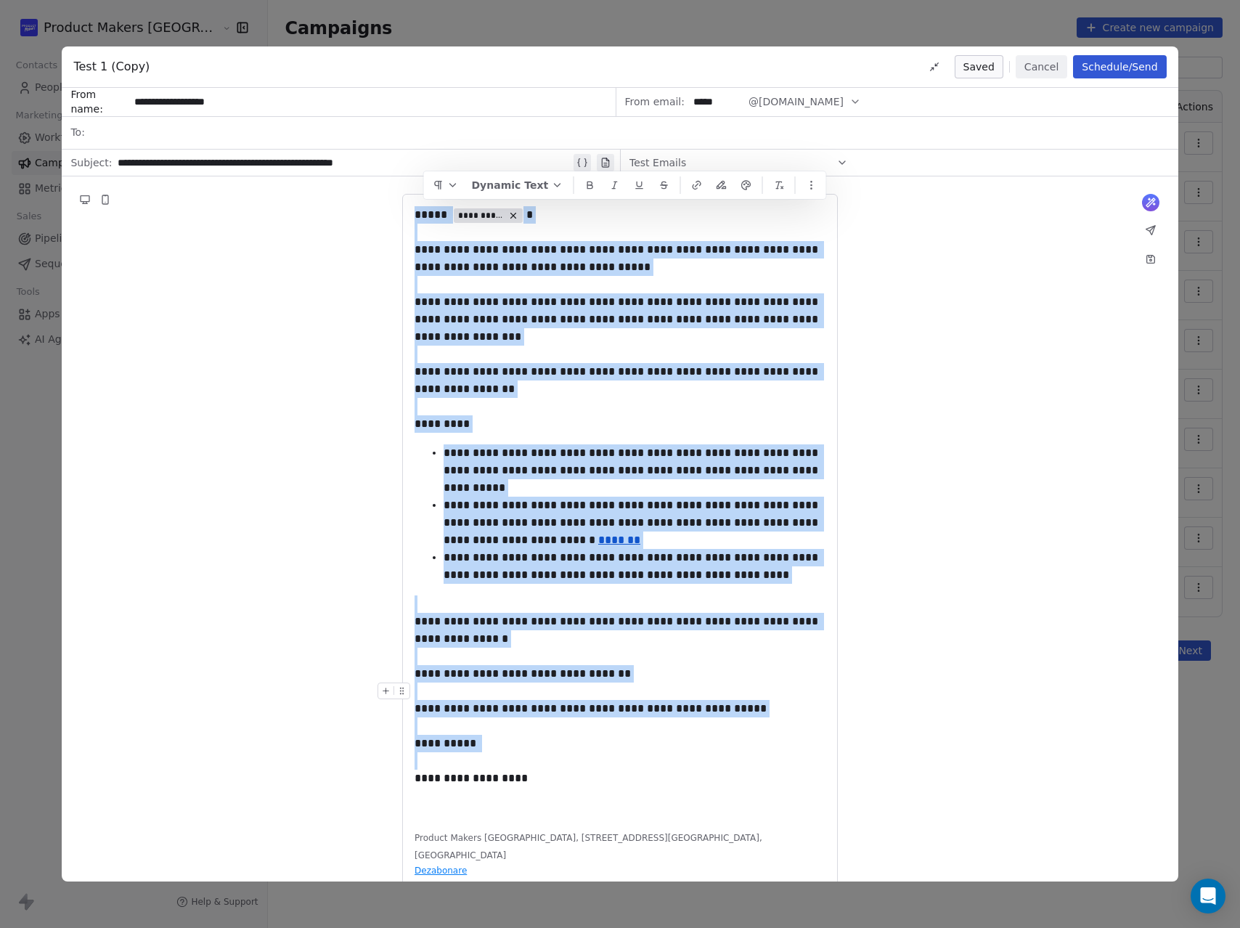
copy div "**********"
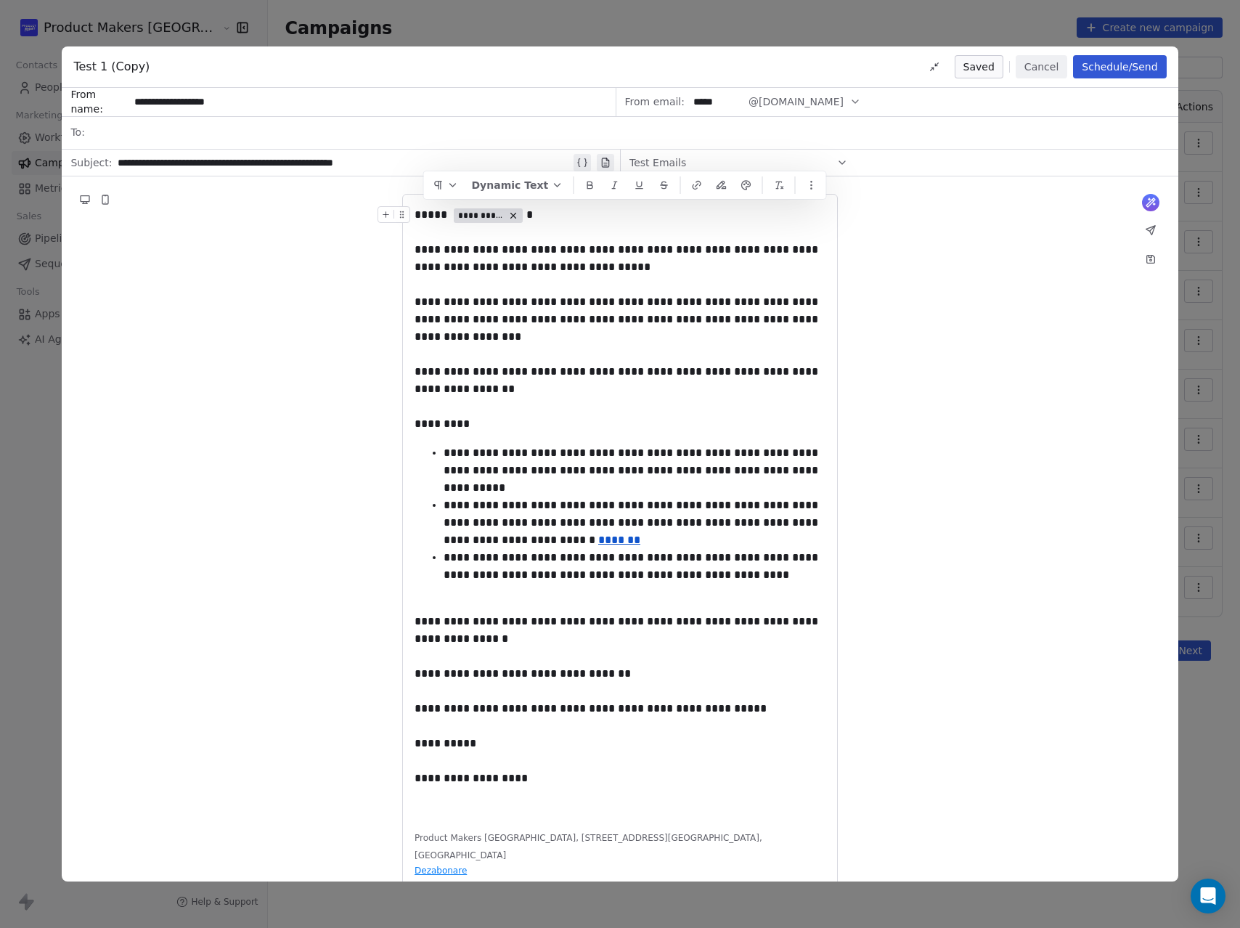
click at [808, 22] on div "**********" at bounding box center [620, 464] width 1240 height 928
click at [1051, 64] on button "Cancel" at bounding box center [1042, 66] width 52 height 23
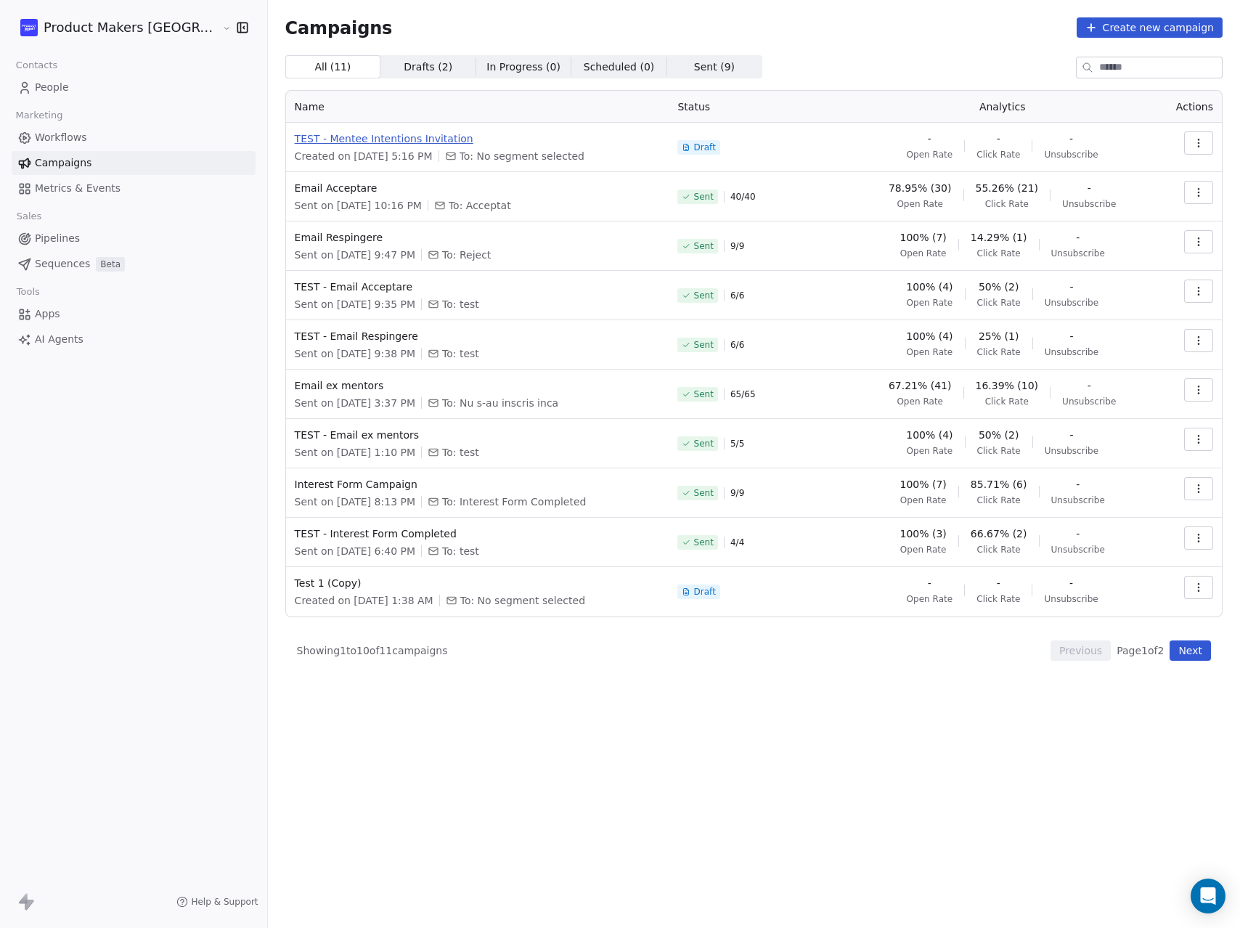
click at [309, 144] on span "TEST - Mentee Intentions Invitation" at bounding box center [478, 138] width 366 height 15
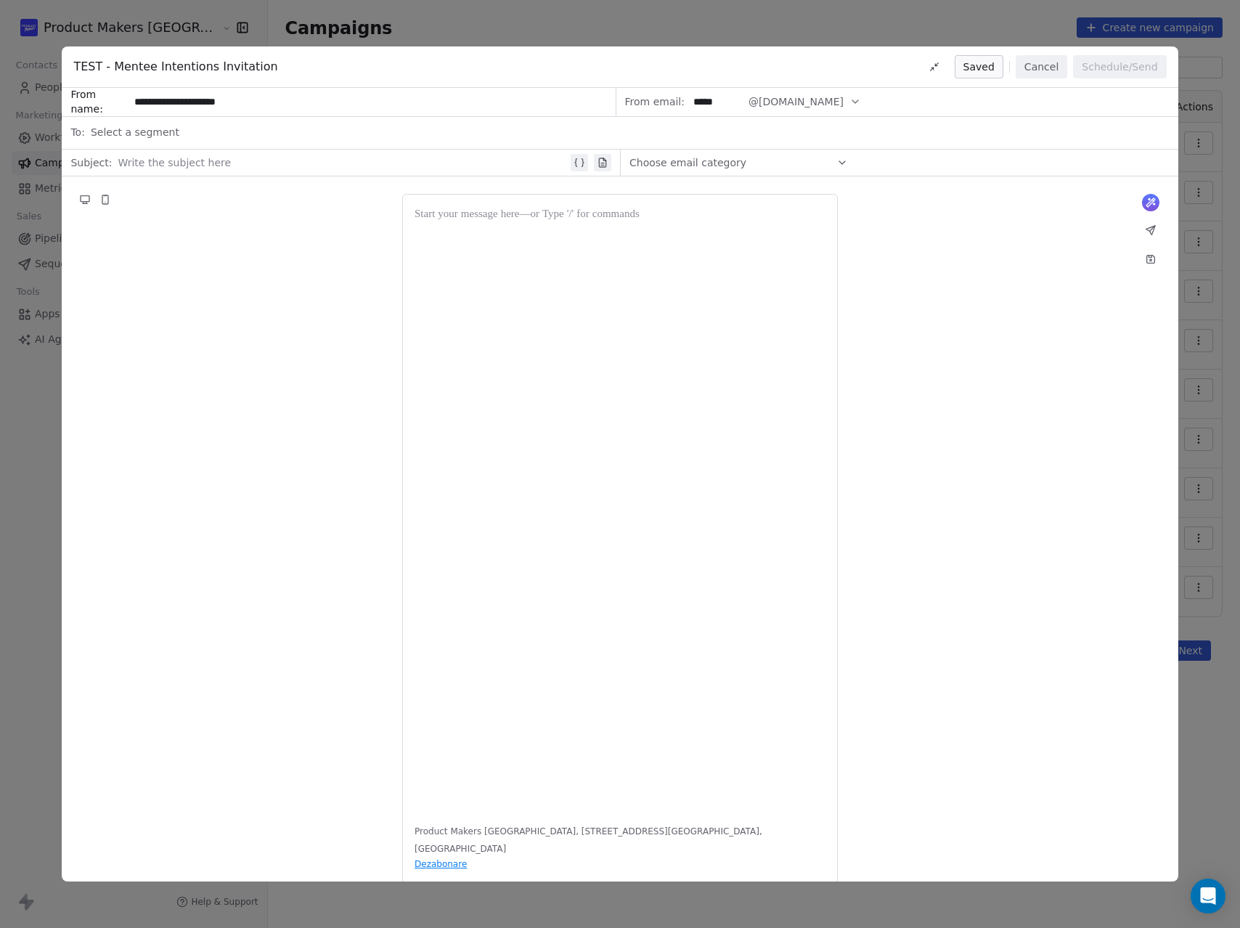
click at [467, 405] on div at bounding box center [620, 508] width 411 height 605
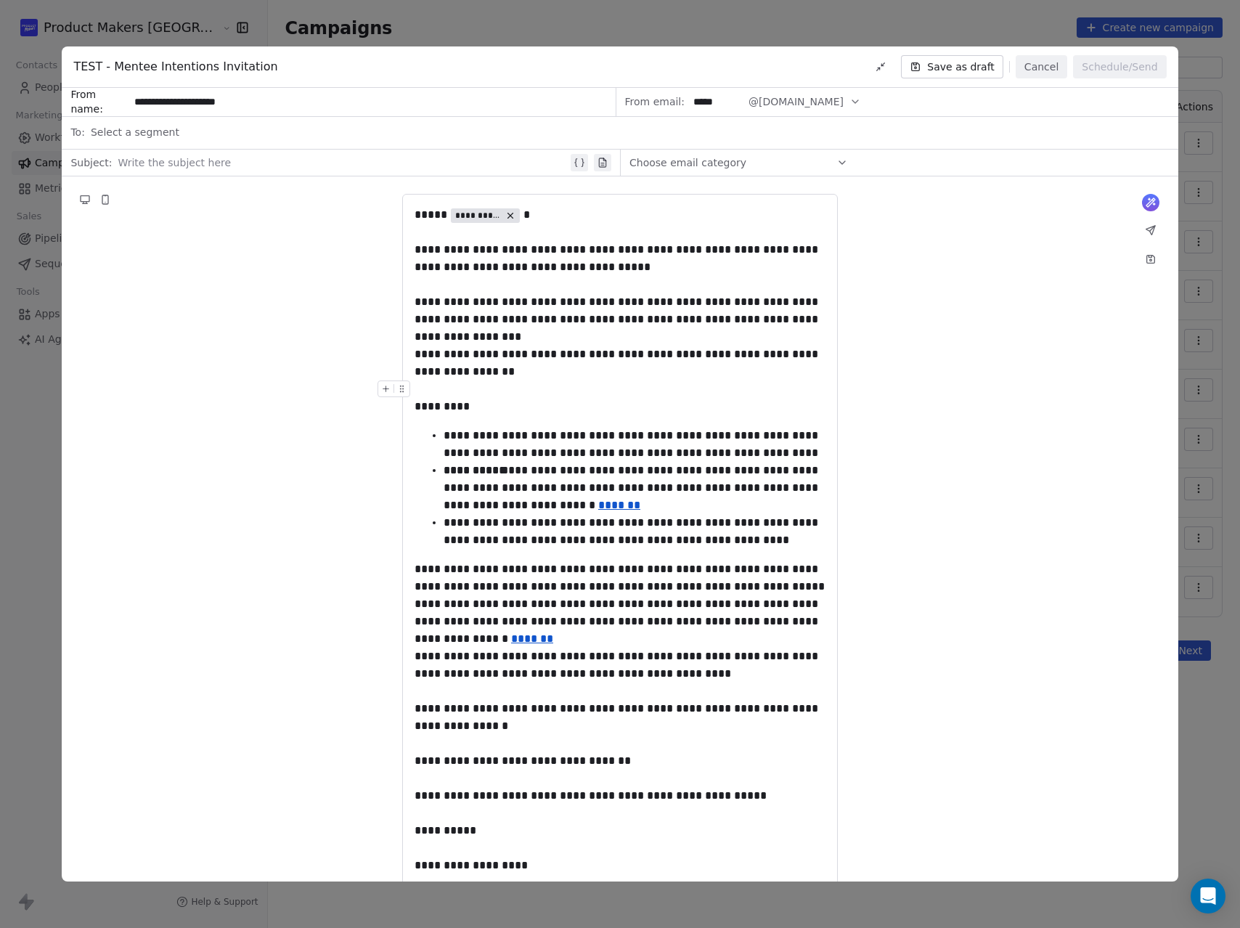
drag, startPoint x: 415, startPoint y: 252, endPoint x: 465, endPoint y: 391, distance: 147.2
click at [465, 390] on div "**********" at bounding box center [620, 555] width 411 height 698
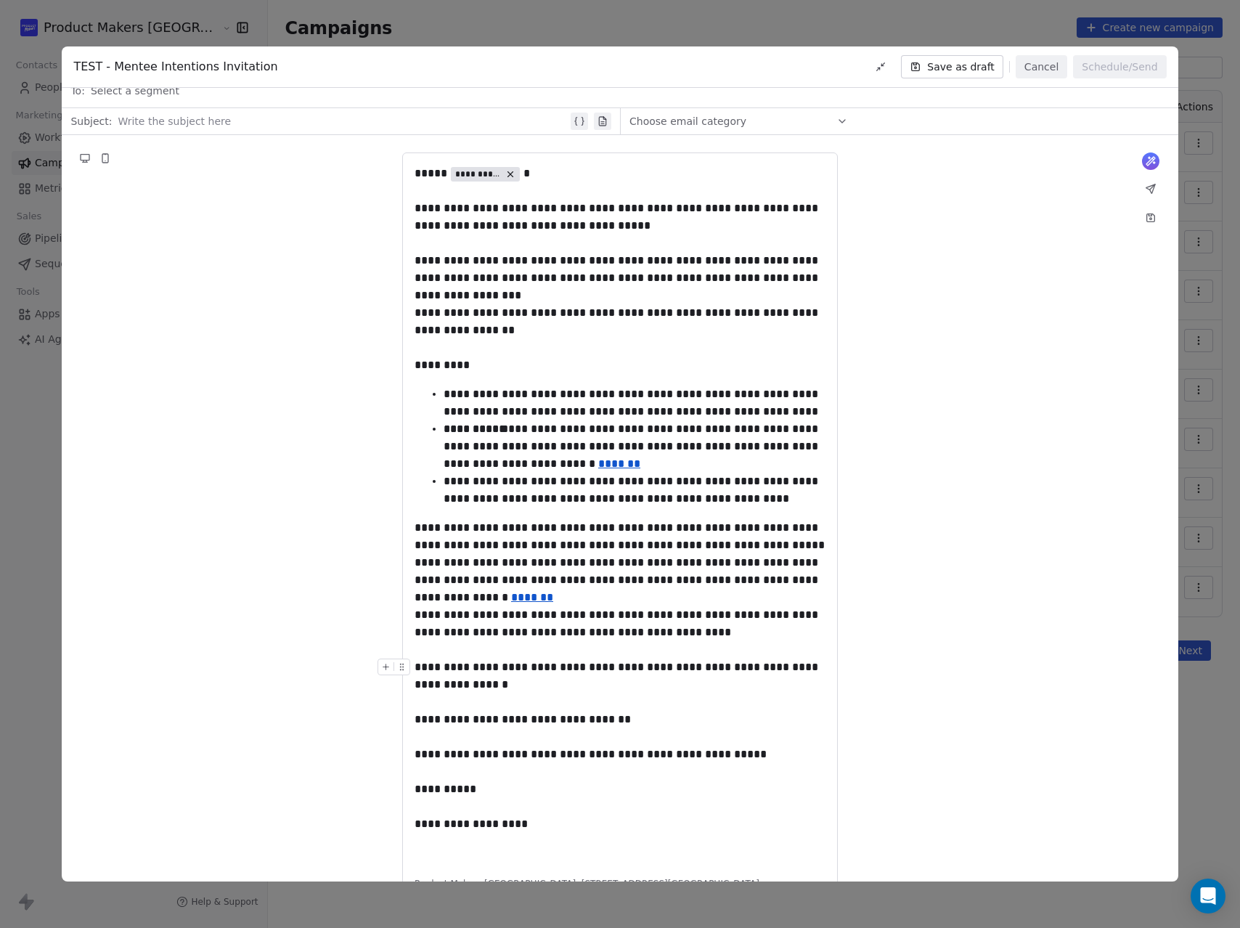
scroll to position [87, 0]
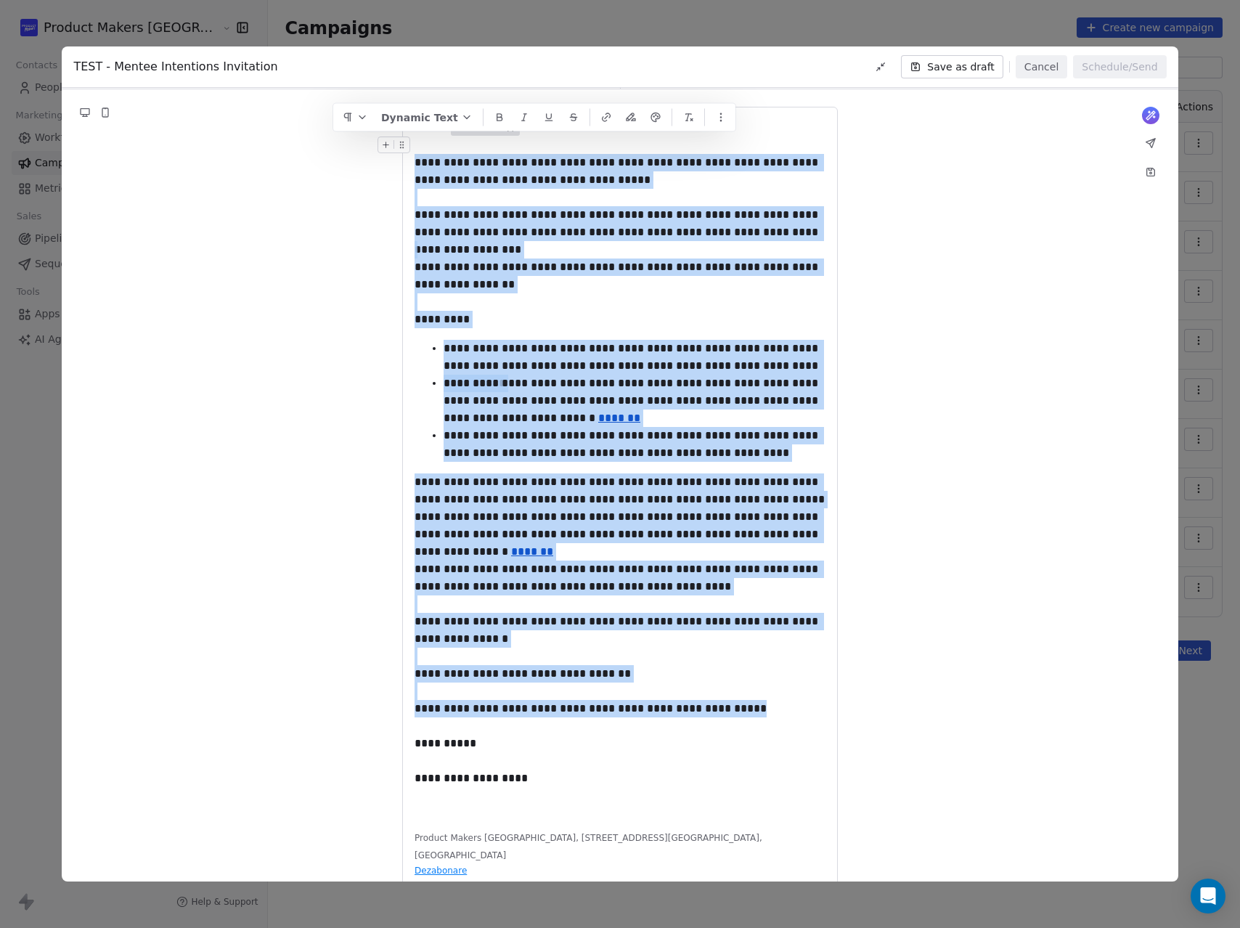
drag, startPoint x: 650, startPoint y: 623, endPoint x: 405, endPoint y: 155, distance: 528.3
click at [415, 155] on div "**********" at bounding box center [620, 468] width 411 height 698
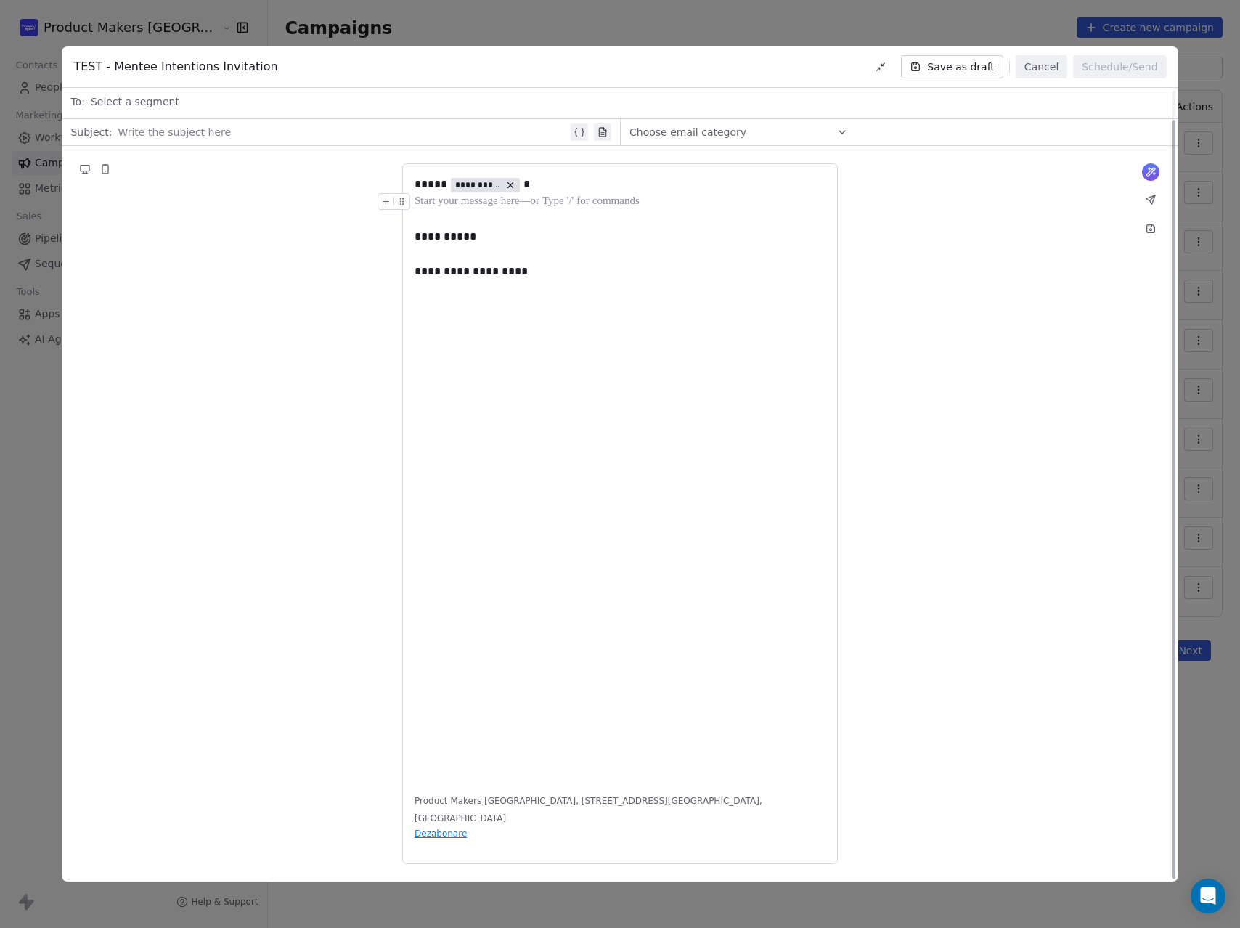
scroll to position [30, 0]
click at [431, 245] on div at bounding box center [620, 253] width 411 height 17
click at [864, 157] on div "**********" at bounding box center [620, 513] width 1116 height 735
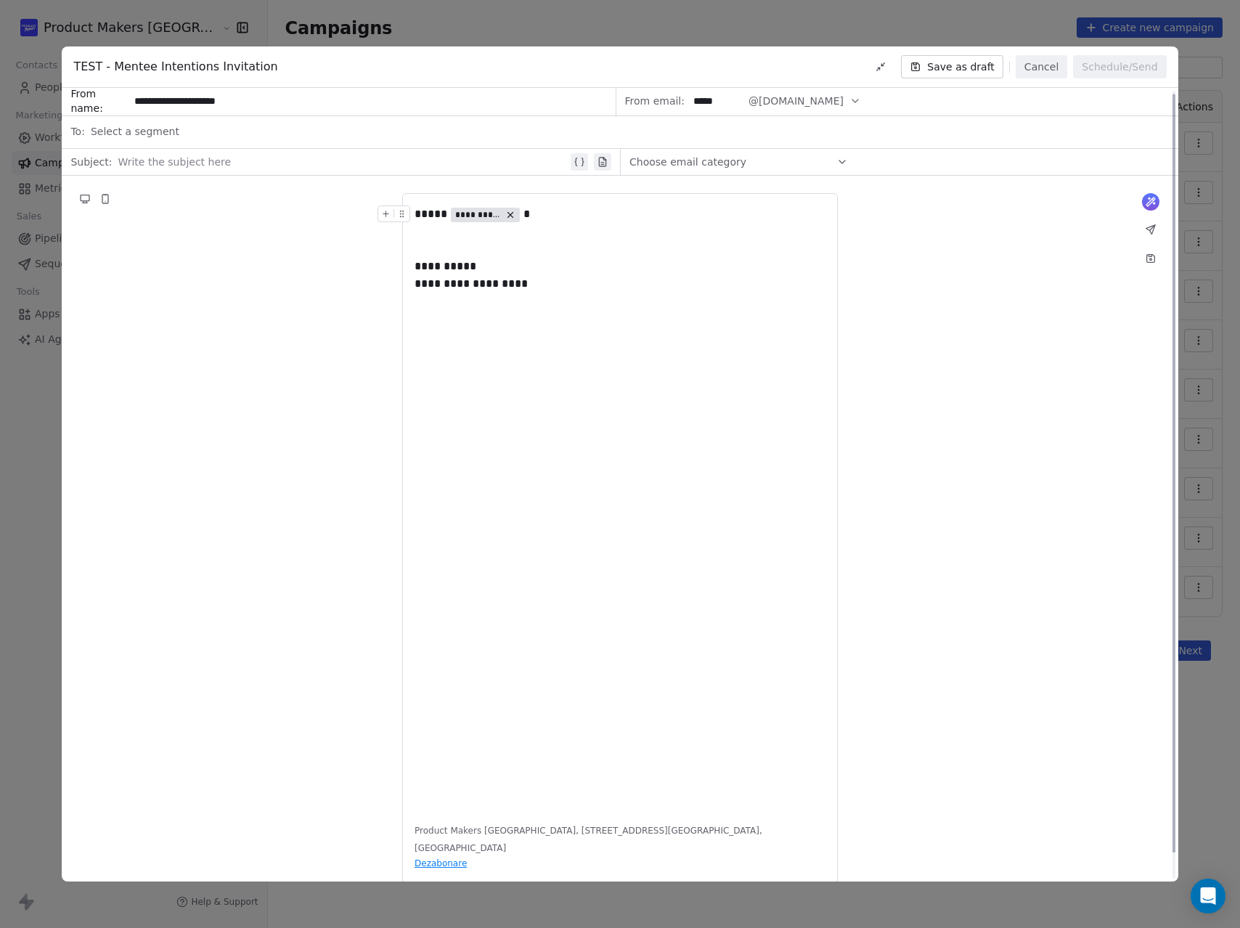
scroll to position [0, 0]
click at [982, 68] on button "Save as draft" at bounding box center [952, 66] width 102 height 23
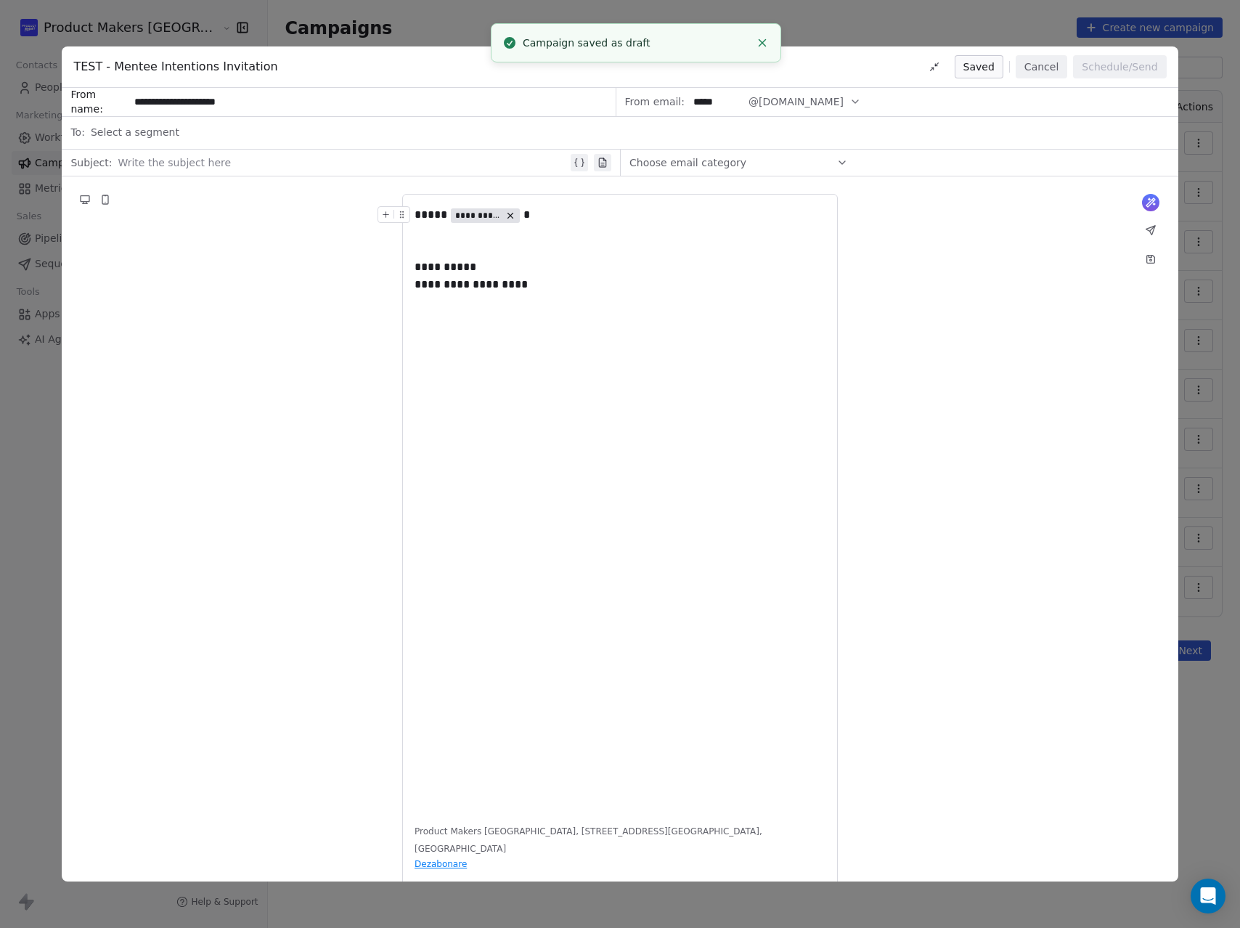
click at [1035, 74] on button "Cancel" at bounding box center [1042, 66] width 52 height 23
